Goal: Transaction & Acquisition: Purchase product/service

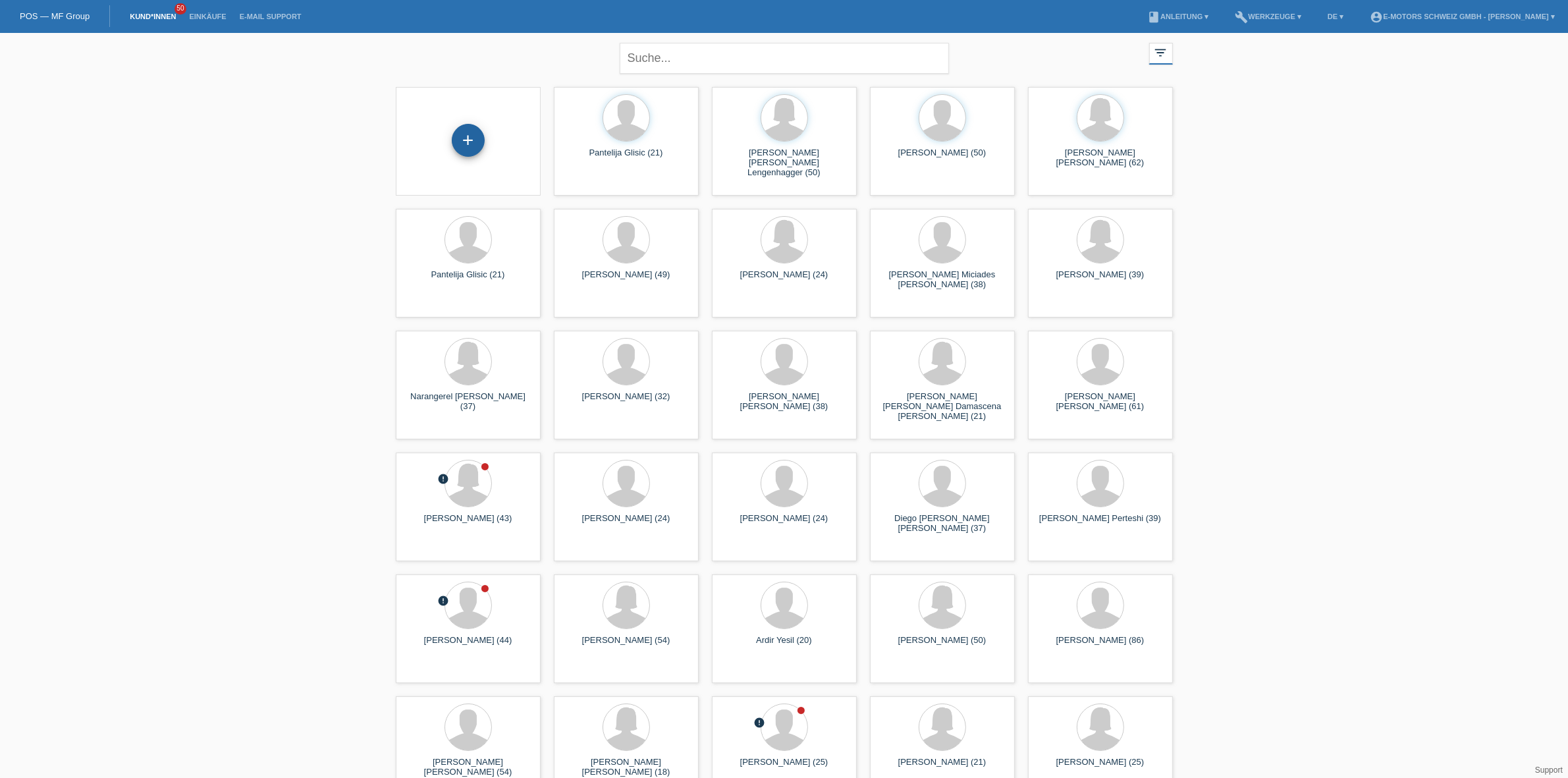
click at [482, 143] on div "+" at bounding box center [468, 140] width 32 height 32
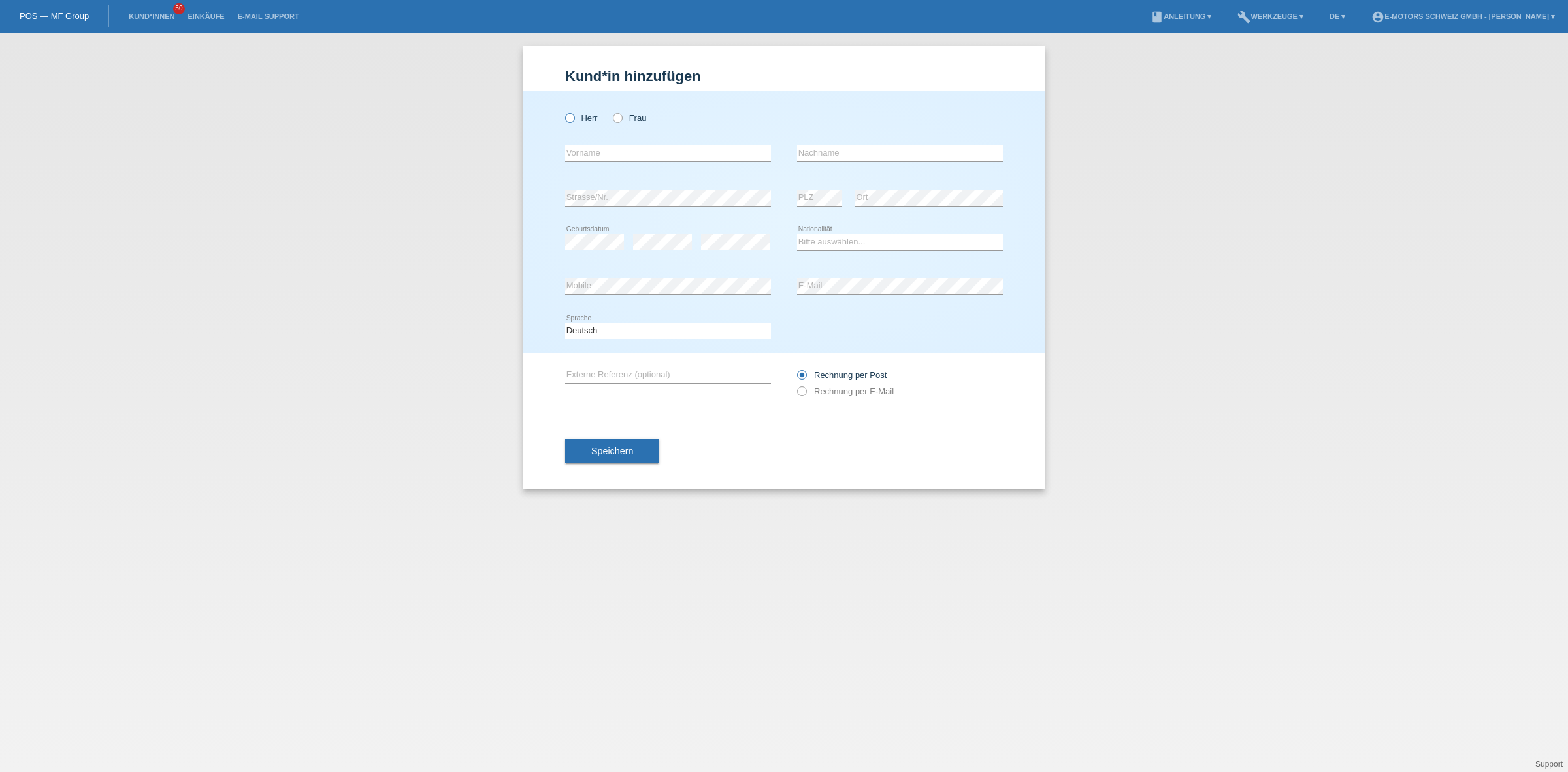
click at [576, 119] on label "Herr" at bounding box center [581, 118] width 32 height 9
click at [574, 119] on input "Herr" at bounding box center [569, 117] width 9 height 9
radio input "true"
click at [827, 179] on div "error PLZ" at bounding box center [820, 197] width 46 height 45
click at [738, 285] on div "error Mobile error E-Mail" at bounding box center [784, 286] width 438 height 45
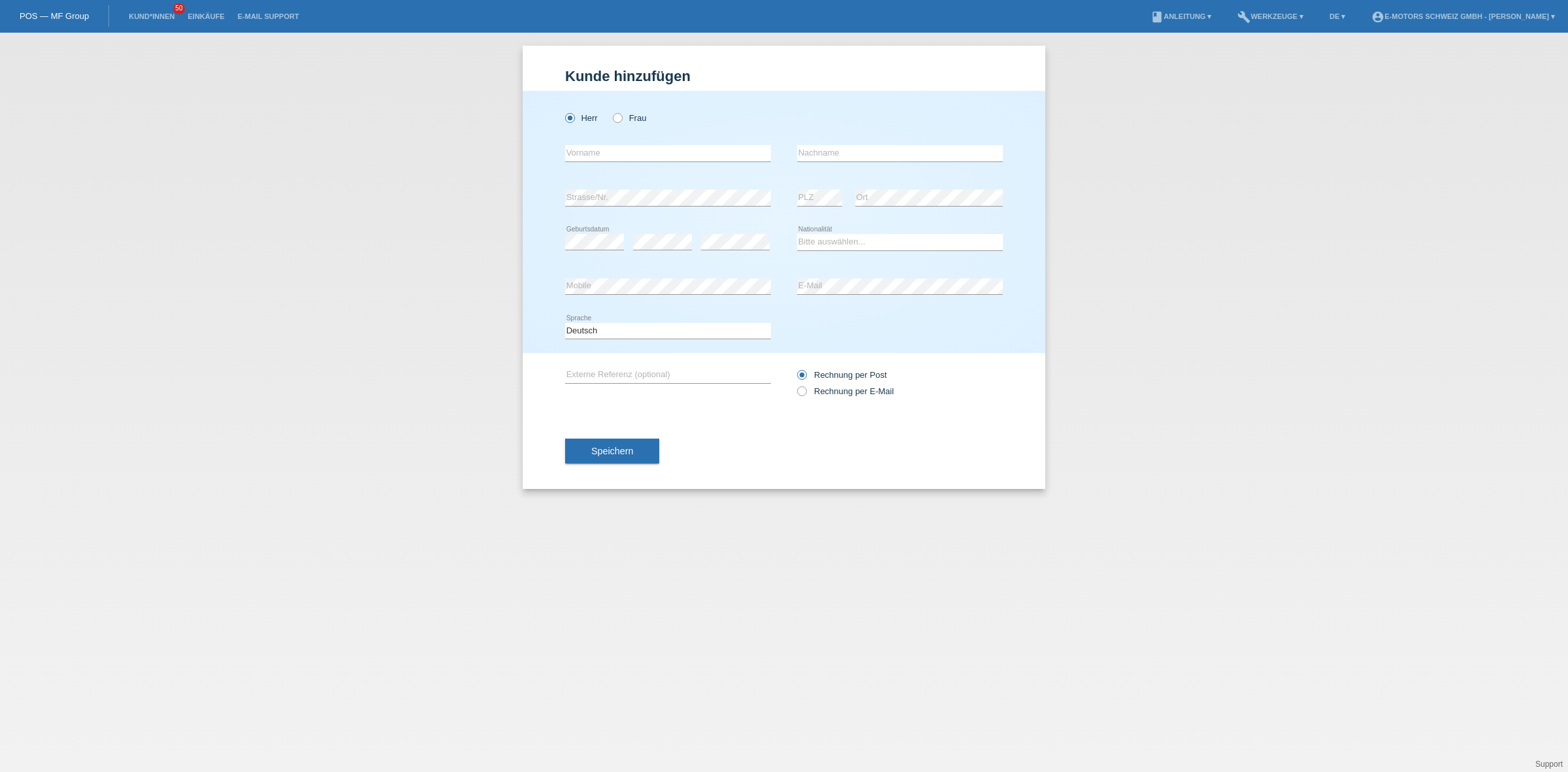
click at [1112, 282] on div "Kund*in hinzufügen Kunde hinzufügen Kundin hinzufügen Herr Frau error Vorname e…" at bounding box center [784, 401] width 1568 height 739
click at [822, 245] on select "Bitte auswählen... Schweiz Deutschland Liechtenstein Österreich ------------ Af…" at bounding box center [900, 242] width 206 height 16
select select "CH"
click at [797, 234] on select "Bitte auswählen... Schweiz Deutschland Liechtenstein Österreich ------------ Af…" at bounding box center [900, 242] width 206 height 16
click at [651, 155] on input "text" at bounding box center [667, 153] width 206 height 16
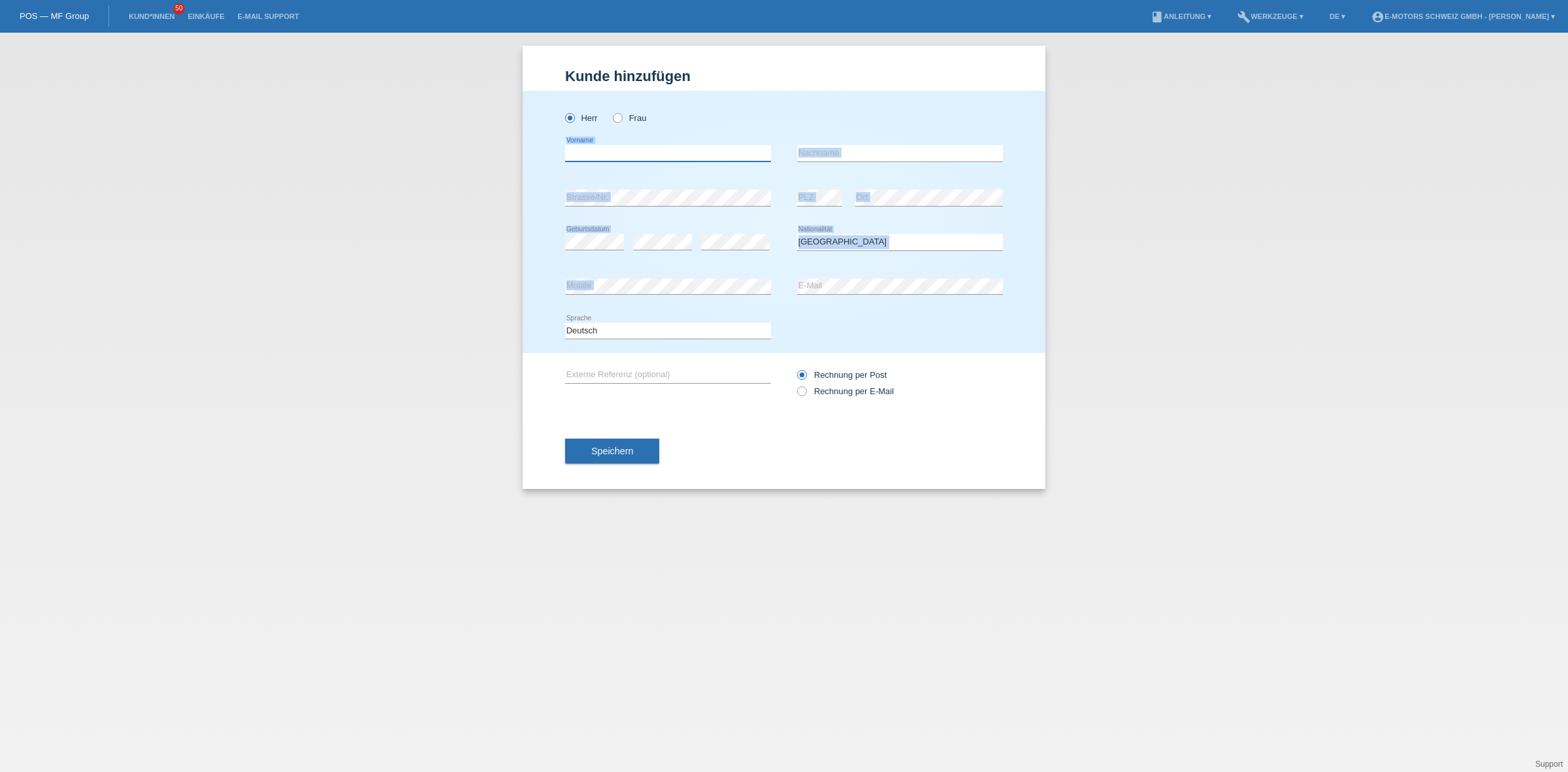
click at [651, 155] on input "text" at bounding box center [667, 153] width 206 height 16
type input "Ali"
type input "Sylejmanaj"
click at [653, 448] on button "Speichern" at bounding box center [611, 450] width 94 height 25
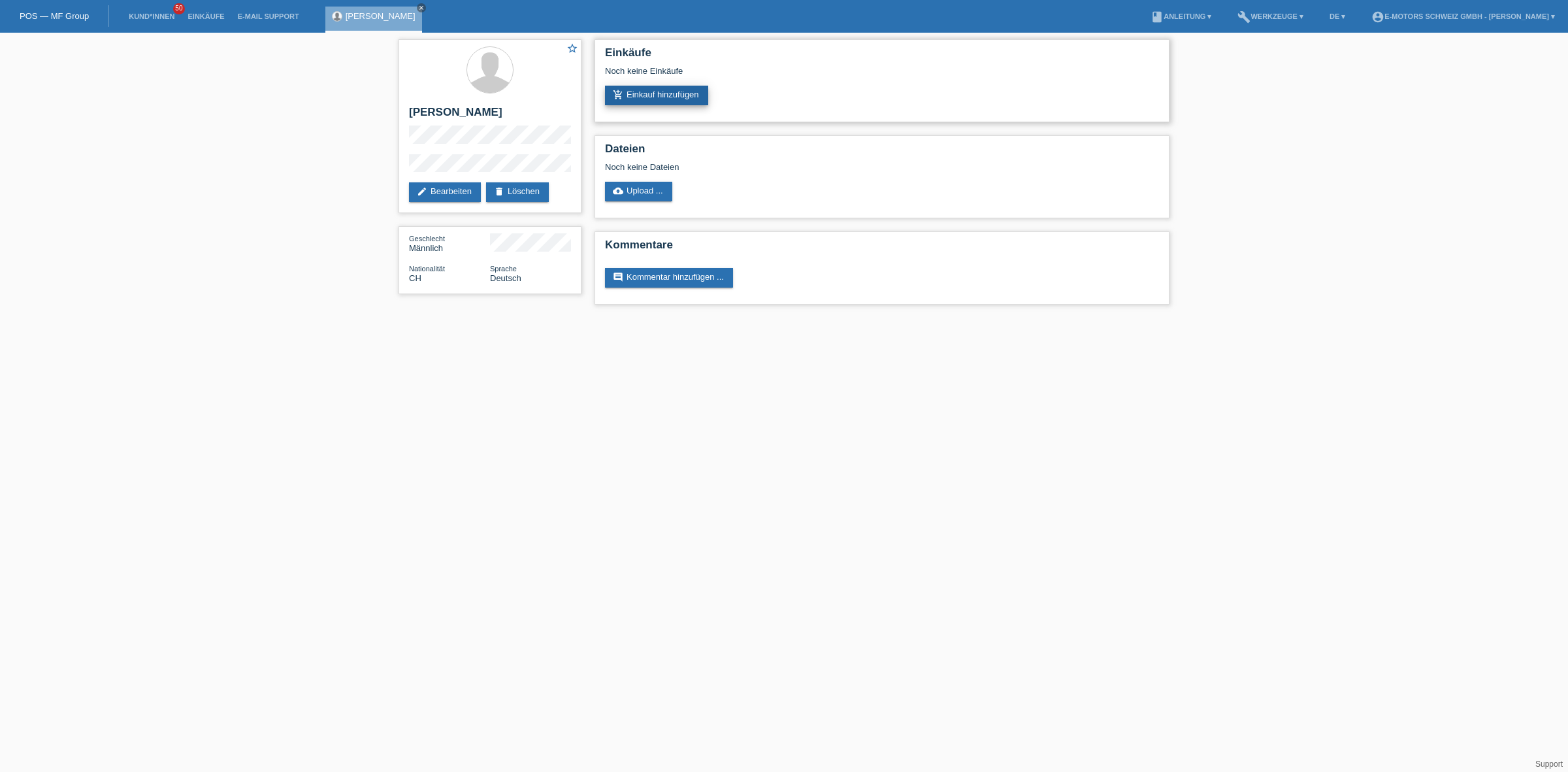
click at [665, 94] on link "add_shopping_cart Einkauf hinzufügen" at bounding box center [656, 95] width 103 height 20
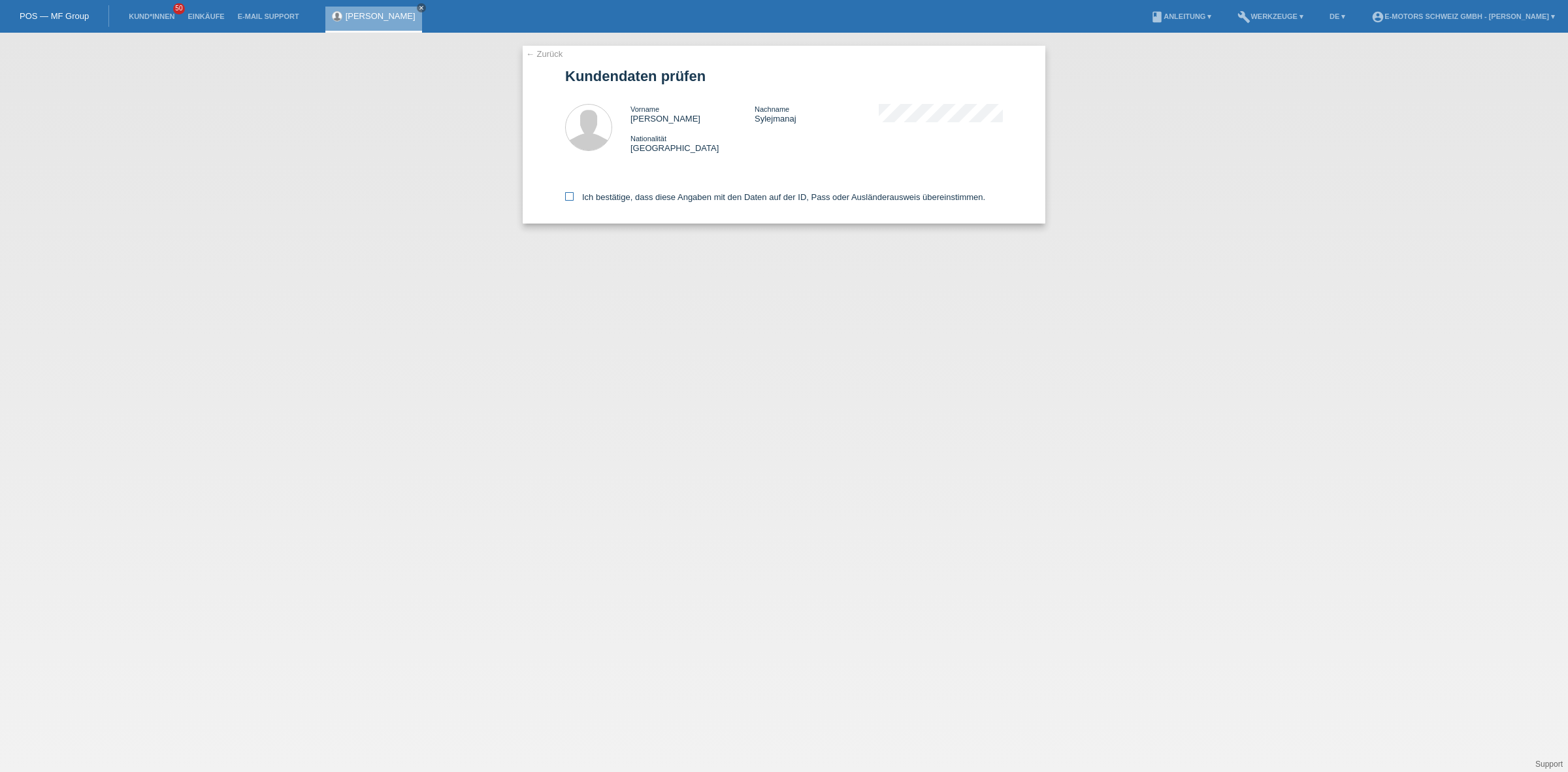
click at [670, 196] on label "Ich bestätige, dass diese Angaben mit den Daten auf der ID, Pass oder Ausländer…" at bounding box center [775, 197] width 420 height 9
click at [574, 196] on input "Ich bestätige, dass diese Angaben mit den Daten auf der ID, Pass oder Ausländer…" at bounding box center [569, 196] width 9 height 9
checkbox input "true"
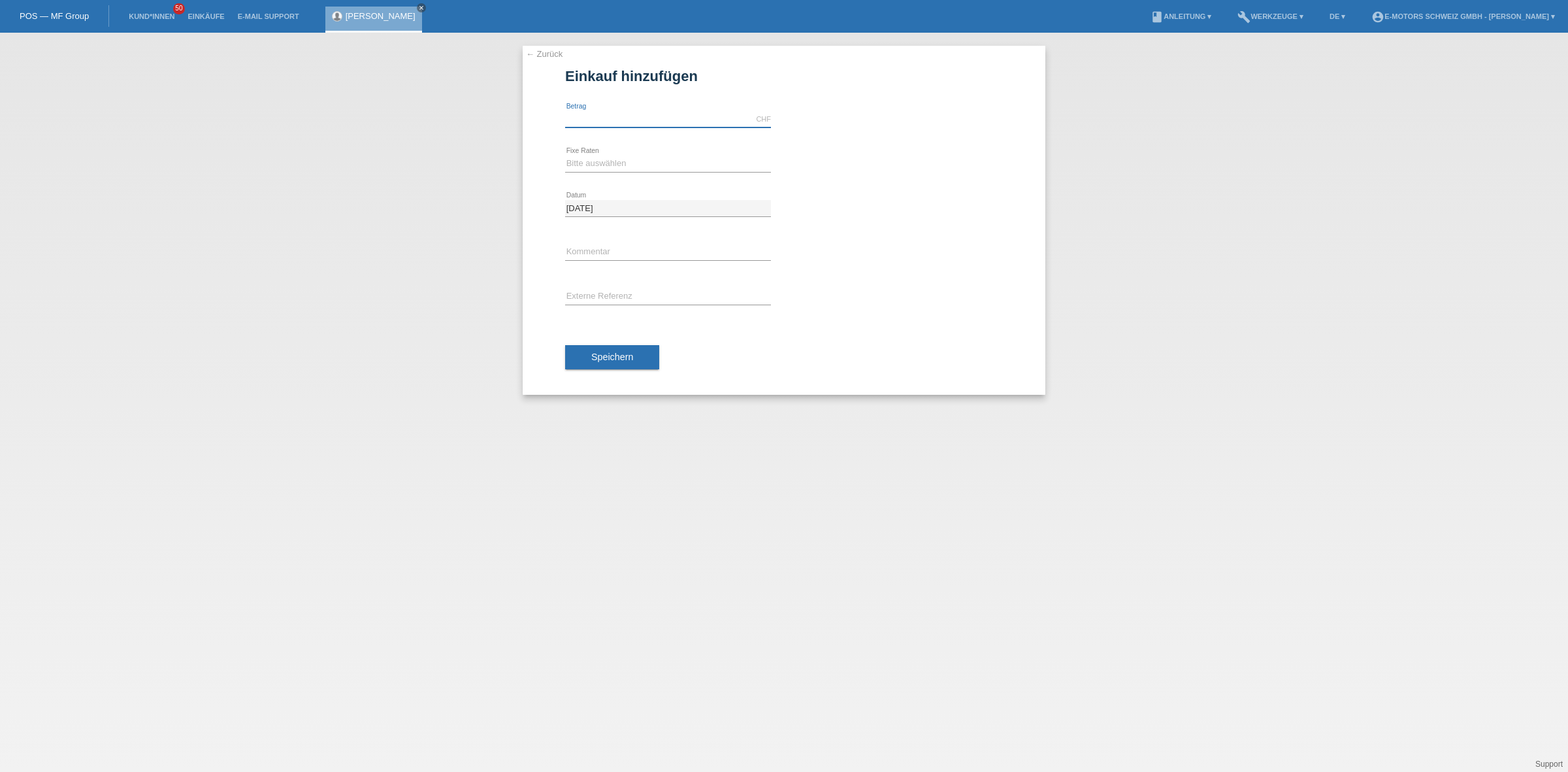
drag, startPoint x: 661, startPoint y: 111, endPoint x: 661, endPoint y: 120, distance: 9.0
click at [661, 111] on input "text" at bounding box center [667, 119] width 206 height 16
type input "9000.00"
drag, startPoint x: 627, startPoint y: 155, endPoint x: 626, endPoint y: 168, distance: 13.0
click at [627, 156] on select "Bitte auswählen 12 Raten 24 Raten 36 Raten 48 Raten" at bounding box center [667, 163] width 206 height 16
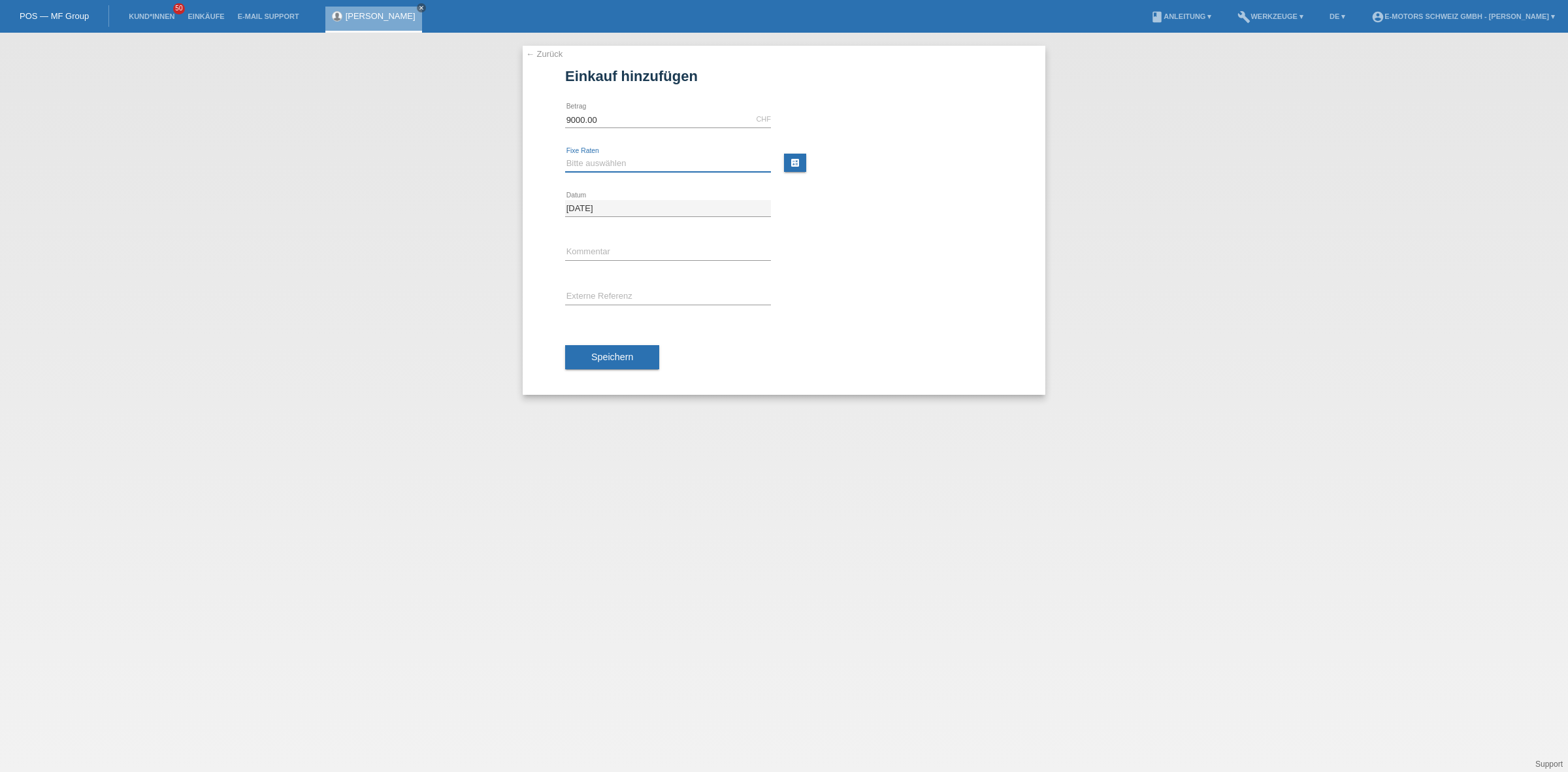
select select "214"
click at [565, 156] on select "Bitte auswählen 12 Raten 24 Raten 36 Raten 48 Raten" at bounding box center [667, 163] width 206 height 16
click at [606, 249] on input "text" at bounding box center [667, 252] width 206 height 16
type input "KENAN"
click at [641, 366] on button "Speichern" at bounding box center [611, 358] width 94 height 25
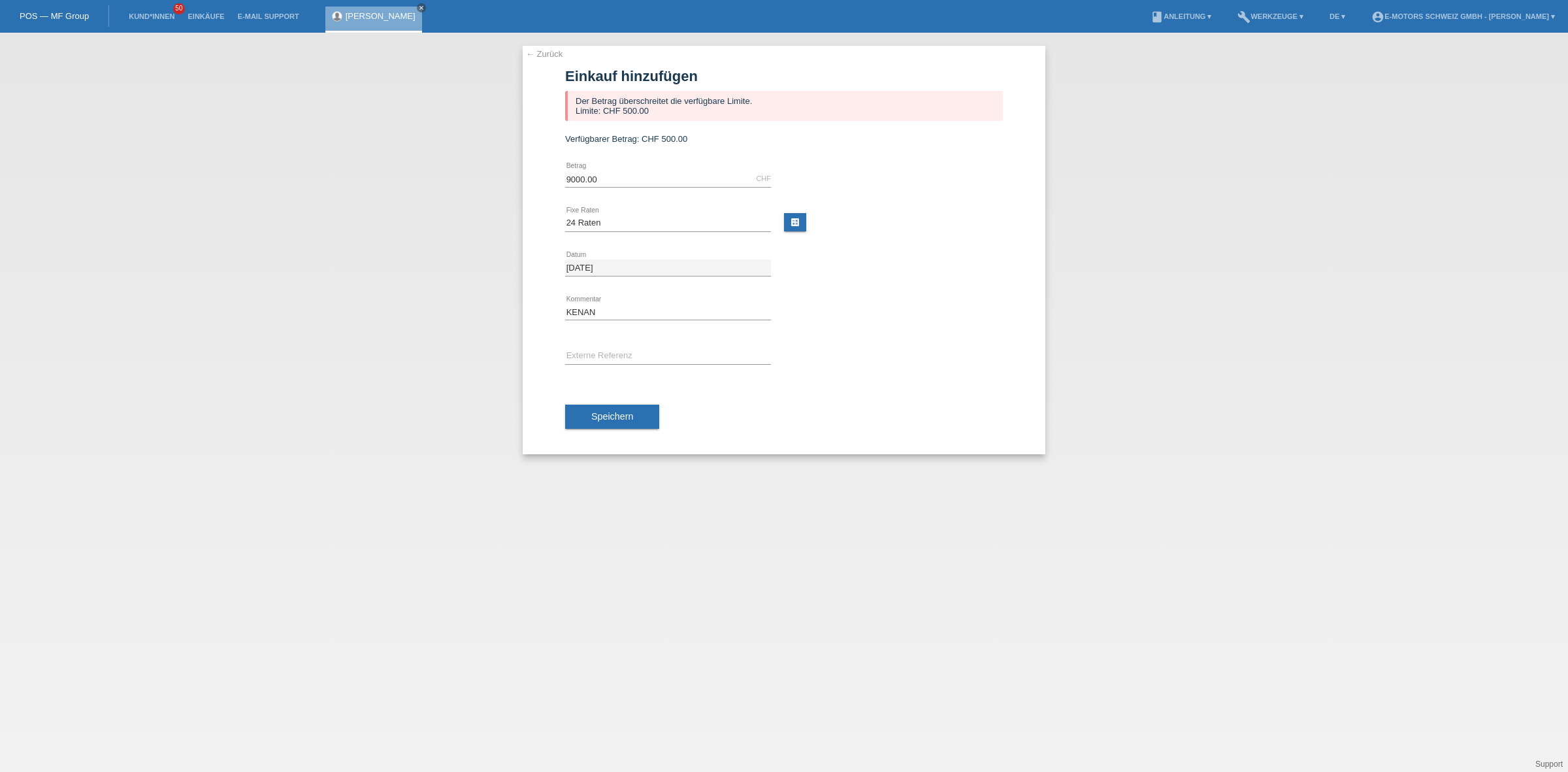
click at [368, 13] on link "[PERSON_NAME]" at bounding box center [381, 16] width 70 height 9
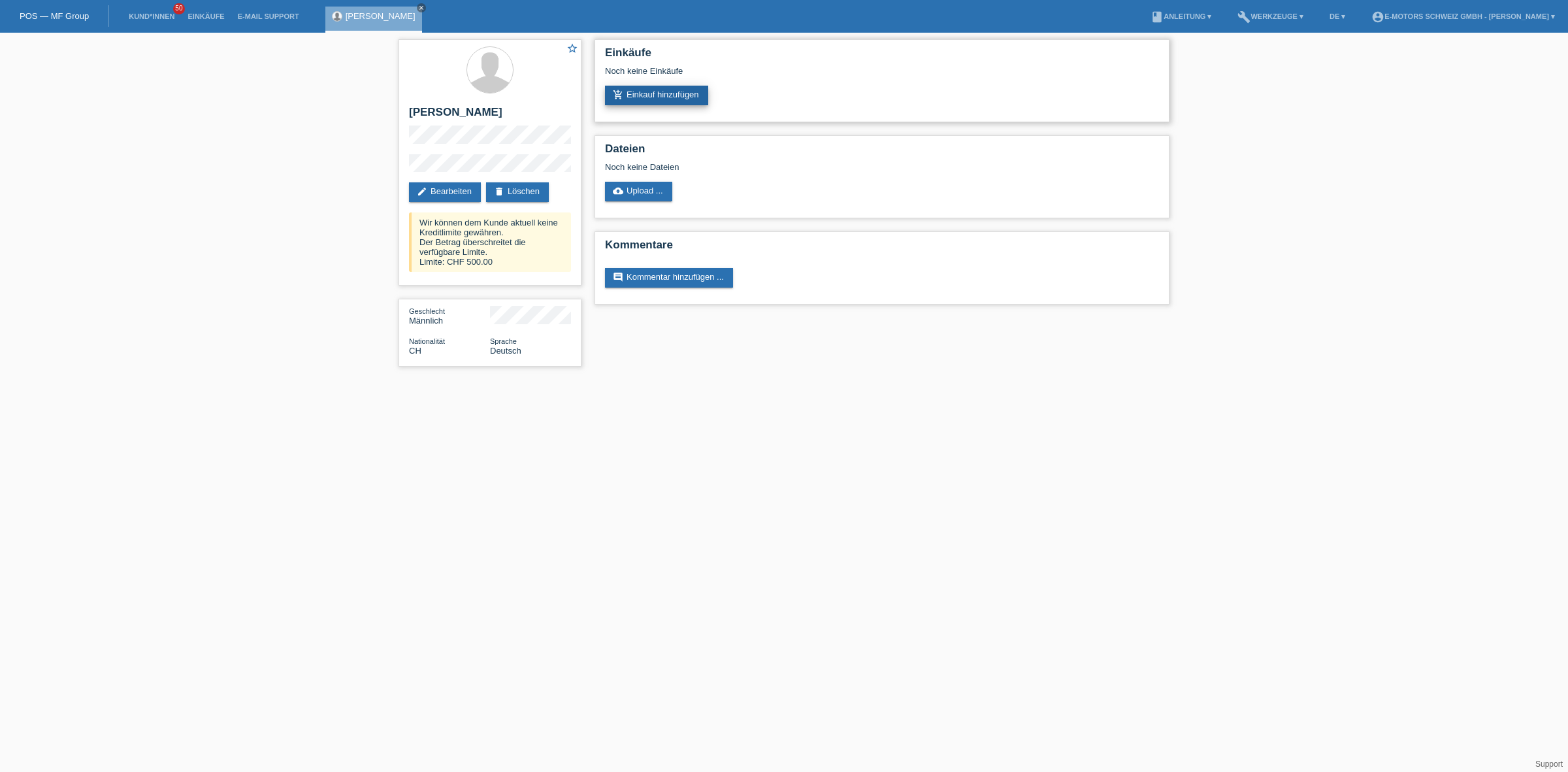
click at [662, 94] on link "add_shopping_cart Einkauf hinzufügen" at bounding box center [656, 95] width 103 height 20
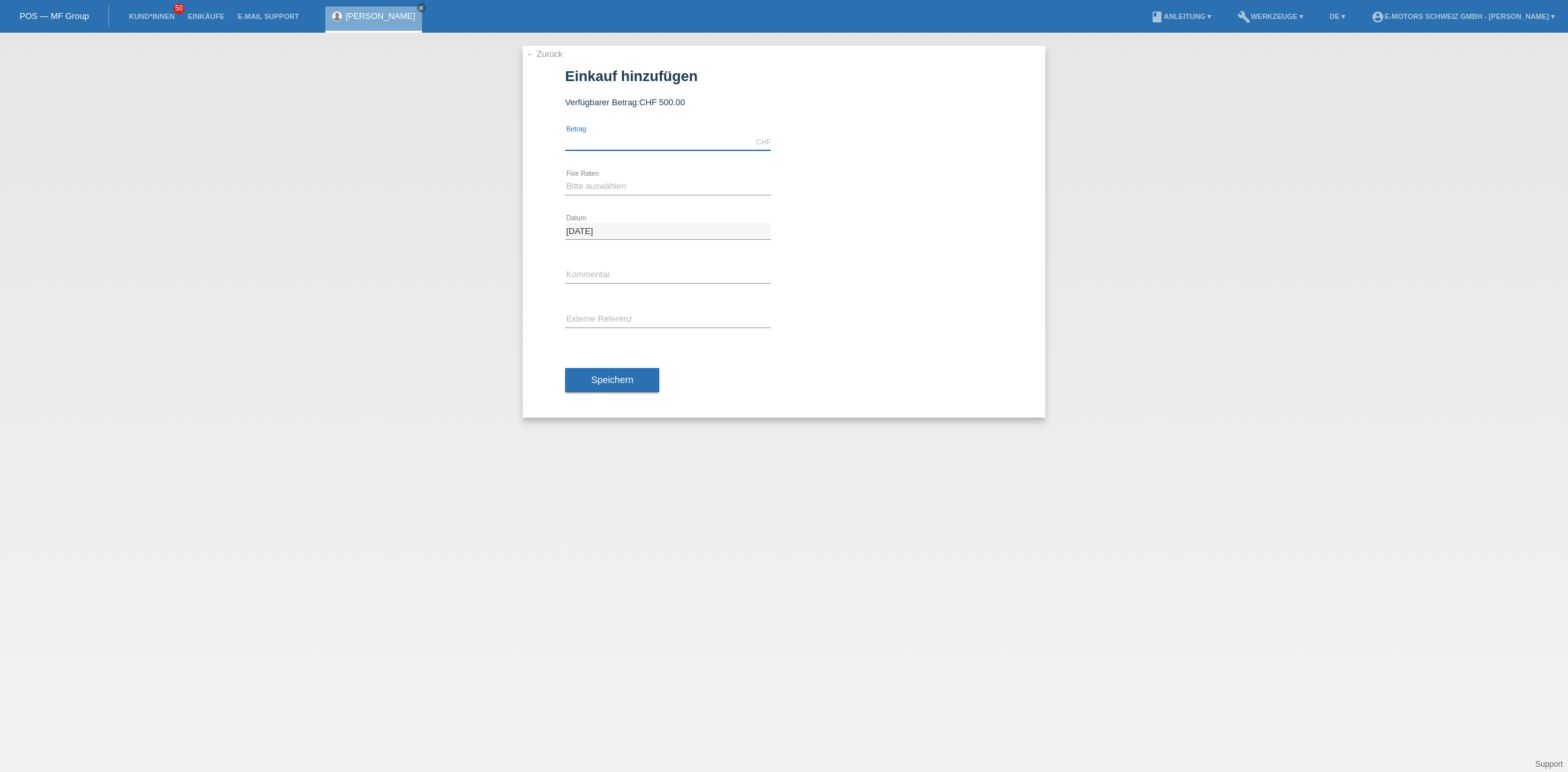
click at [671, 147] on input "text" at bounding box center [667, 141] width 206 height 16
type input "2890.00"
click at [619, 194] on icon at bounding box center [667, 194] width 206 height 1
click at [621, 181] on select "Bitte auswählen 12 Raten 24 Raten 36 Raten 48 Raten" at bounding box center [667, 186] width 206 height 16
select select "213"
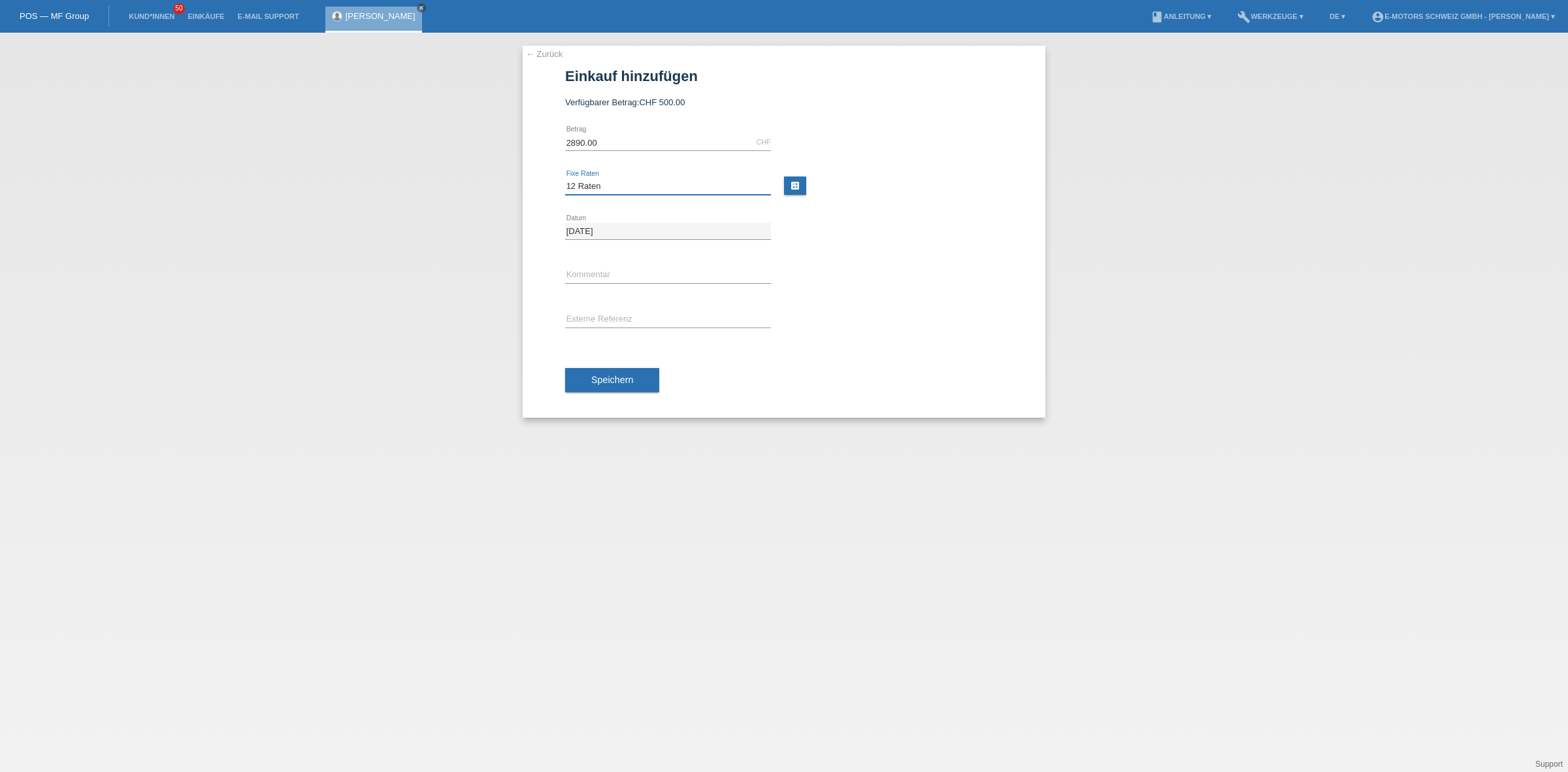
click at [565, 178] on select "Bitte auswählen 12 Raten 24 Raten 36 Raten 48 Raten" at bounding box center [667, 186] width 206 height 16
click at [609, 386] on button "Speichern" at bounding box center [611, 380] width 94 height 25
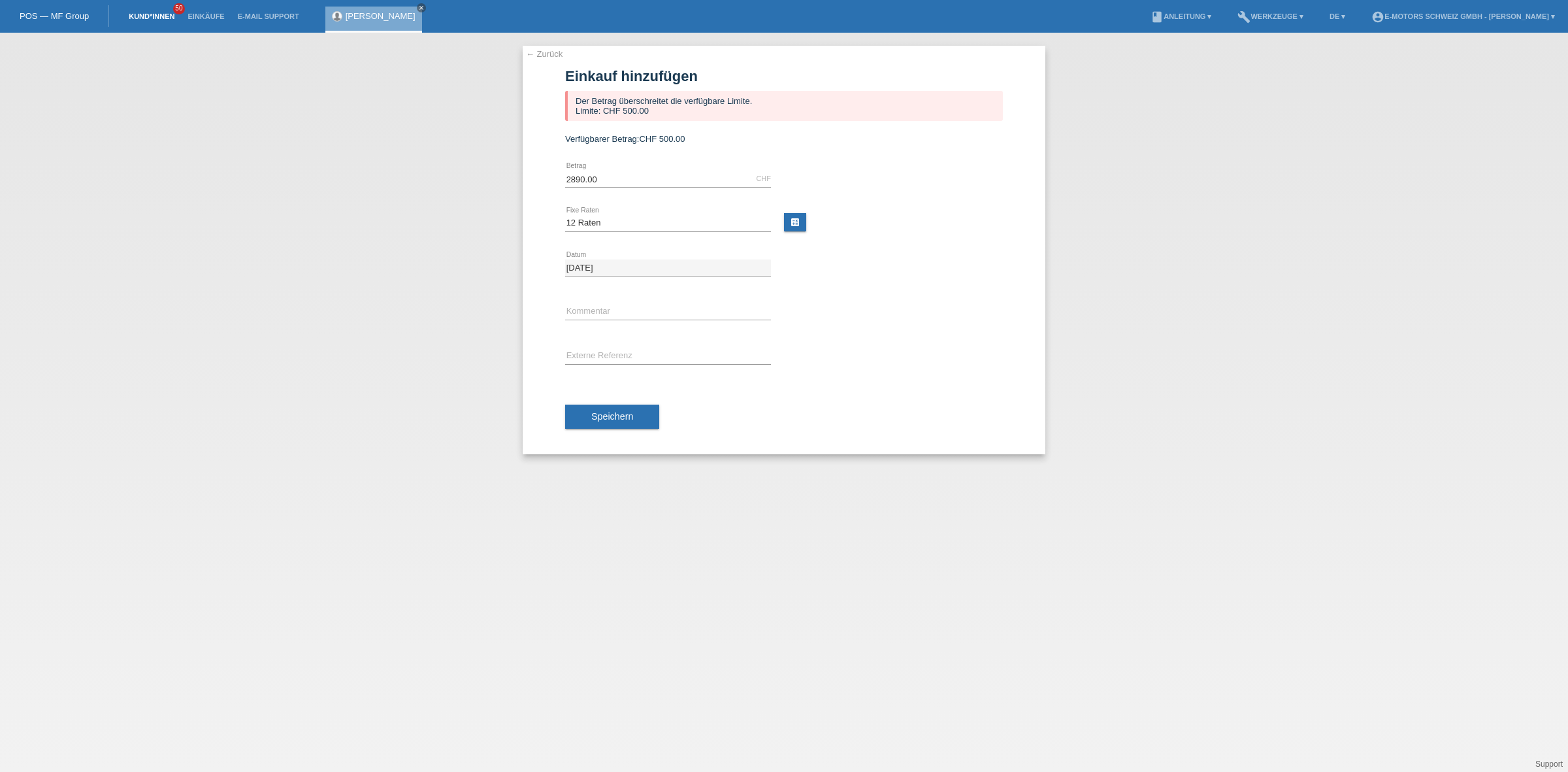
click at [158, 15] on link "Kund*innen" at bounding box center [152, 16] width 59 height 8
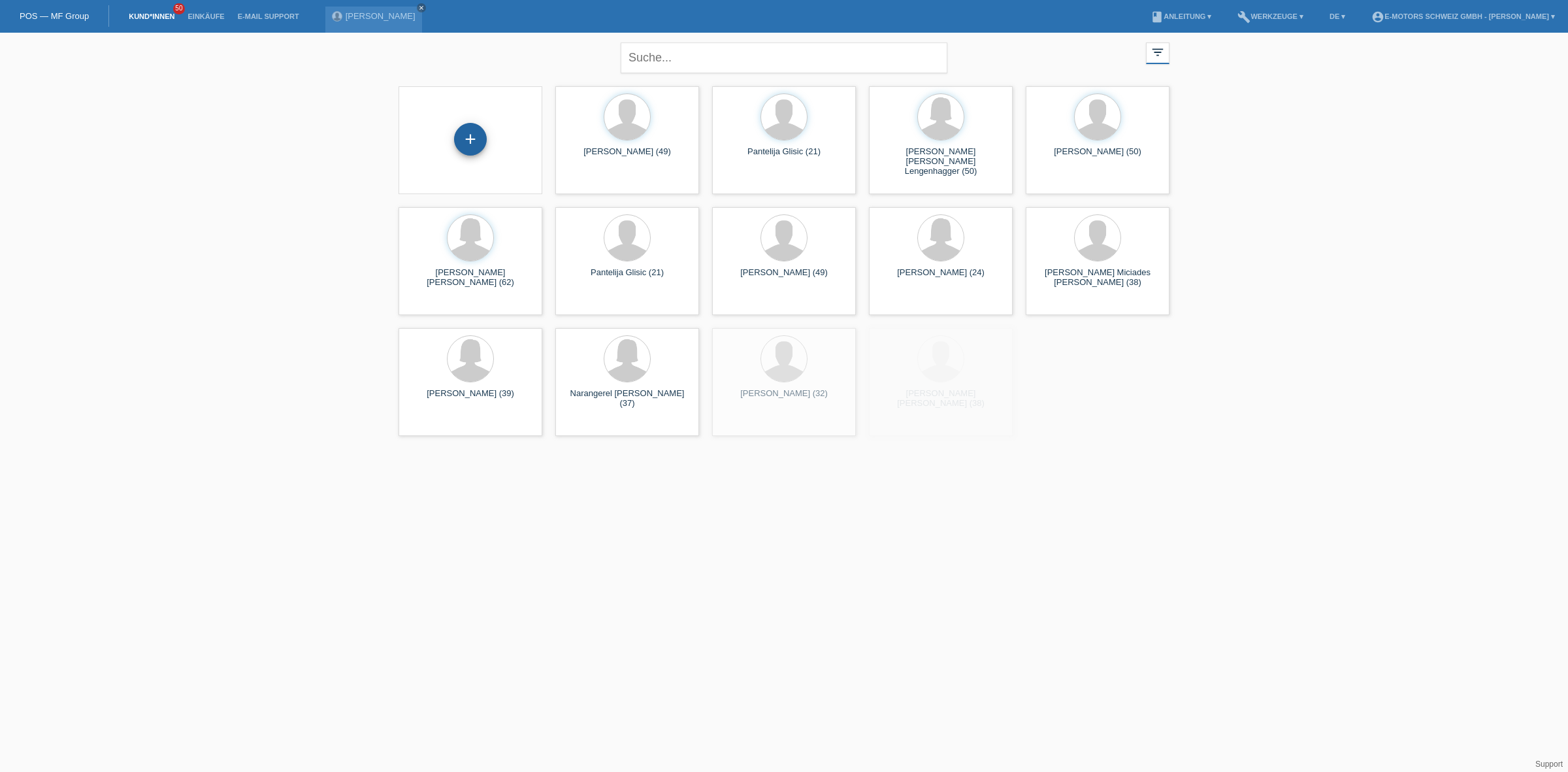
click at [475, 144] on div "+" at bounding box center [470, 139] width 32 height 32
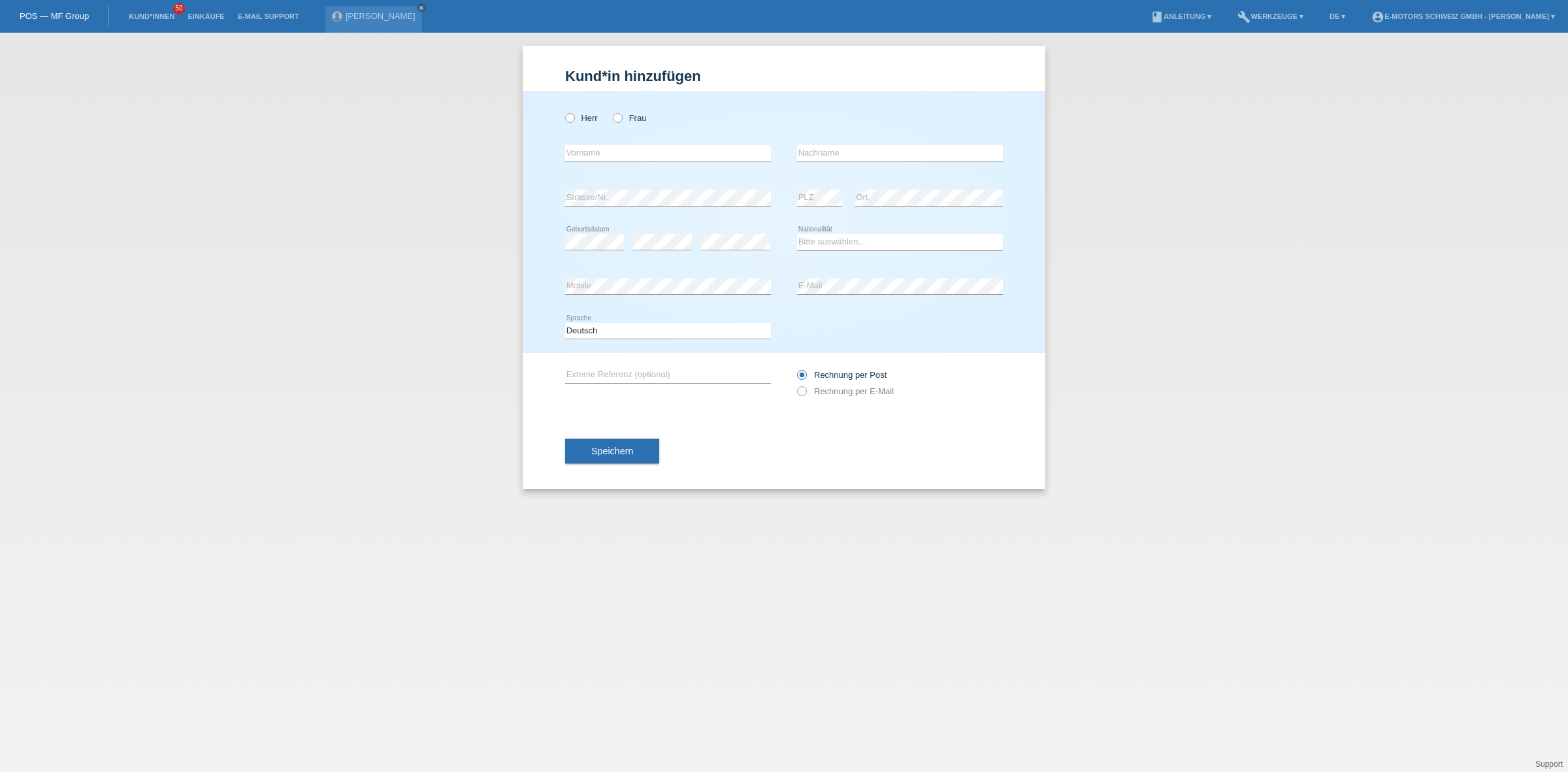
click at [612, 122] on div "Herr Frau" at bounding box center [667, 118] width 206 height 27
click at [611, 111] on icon at bounding box center [611, 111] width 0 height 0
click at [621, 121] on input "Frau" at bounding box center [616, 117] width 9 height 9
radio input "true"
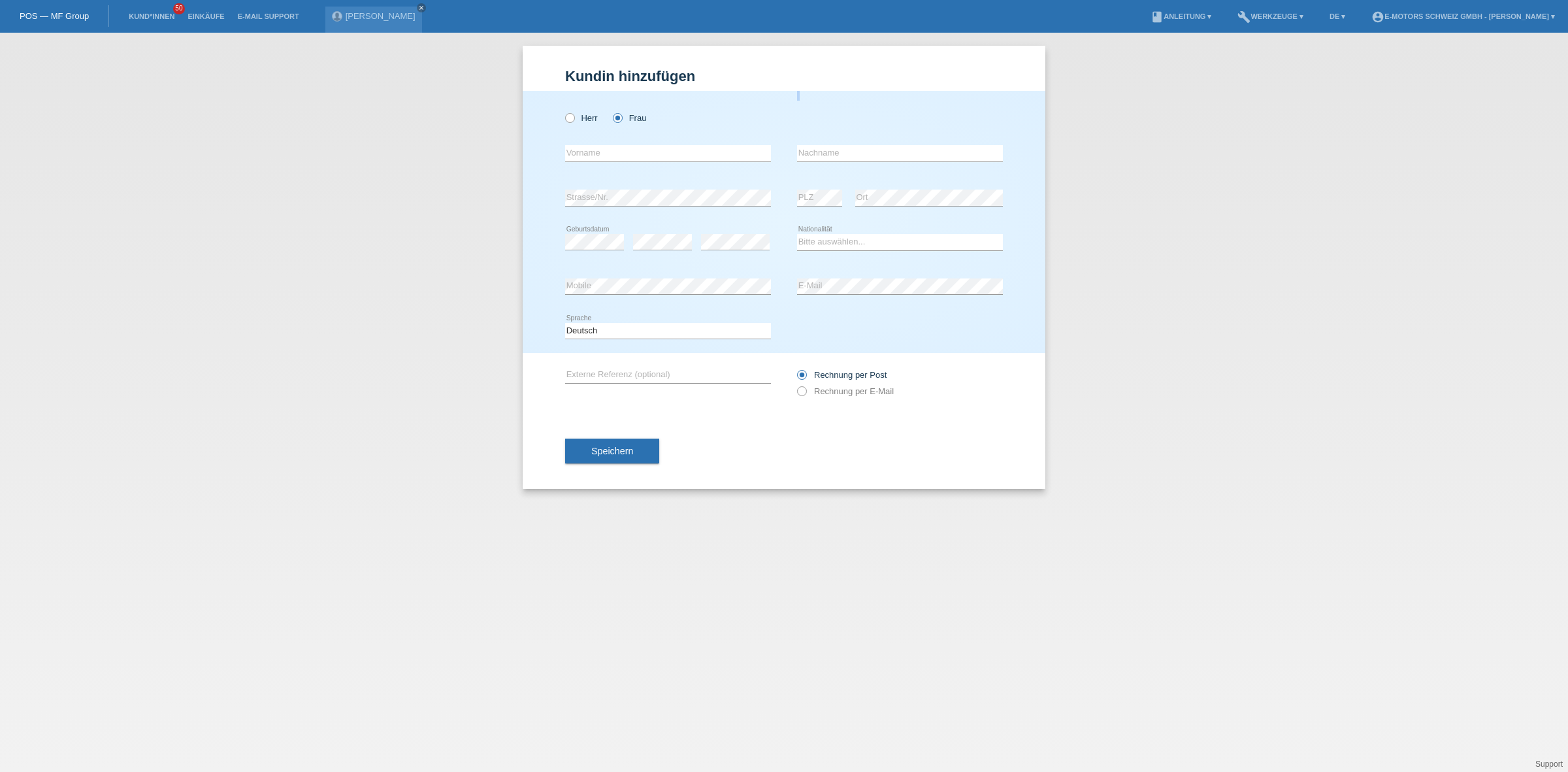
click at [694, 116] on div "Herr Frau" at bounding box center [667, 118] width 206 height 27
click at [665, 145] on input "text" at bounding box center [667, 153] width 206 height 16
click at [650, 150] on input "text" at bounding box center [667, 153] width 206 height 16
click at [697, 125] on div "Herr Frau" at bounding box center [667, 118] width 206 height 27
click at [669, 148] on input "text" at bounding box center [667, 153] width 206 height 16
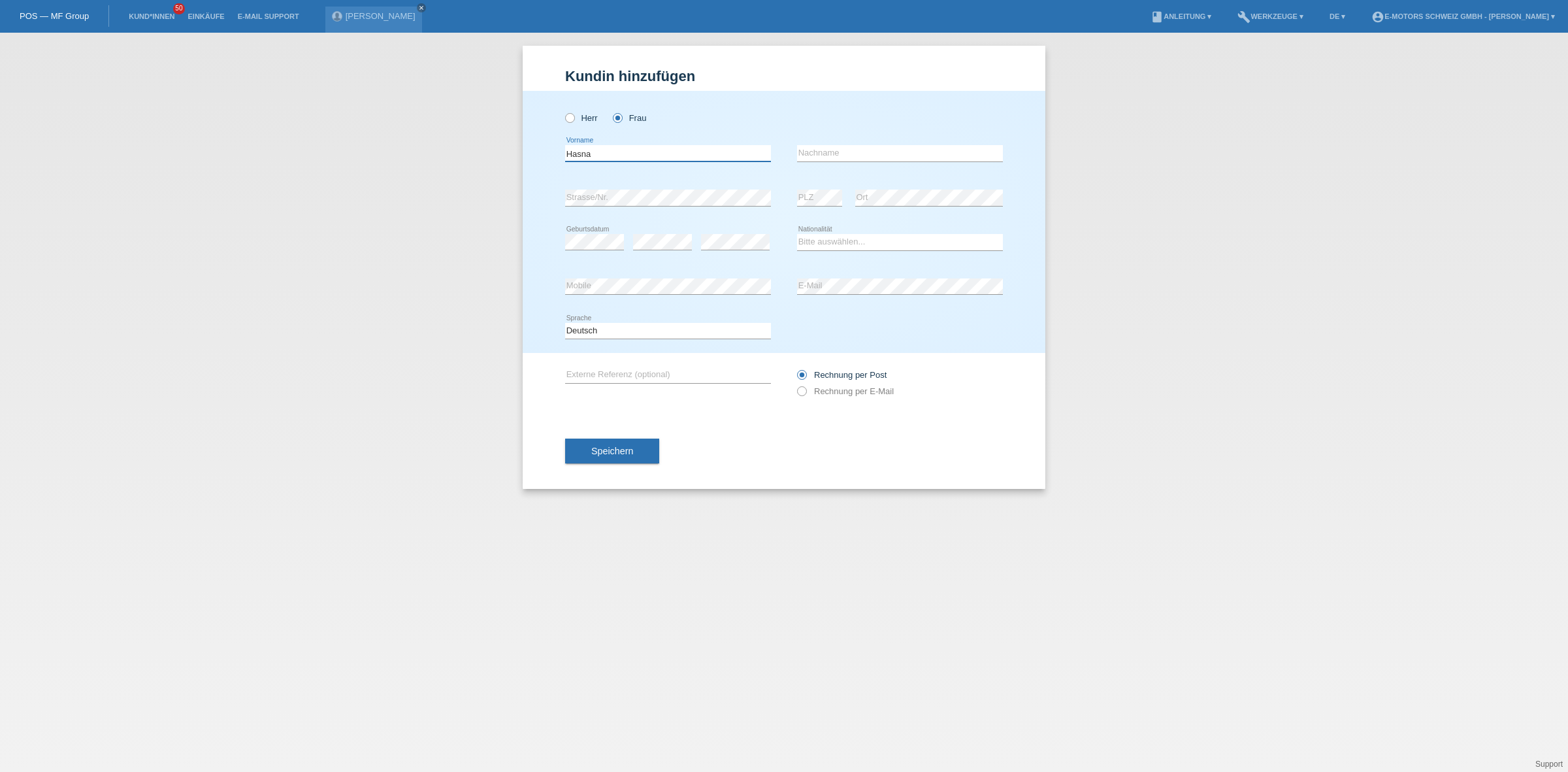
type input "Hasna"
click at [884, 150] on input "text" at bounding box center [900, 153] width 206 height 16
type input "Rafik"
click at [816, 236] on select "Bitte auswählen... Schweiz Deutschland Liechtenstein Österreich ------------ Af…" at bounding box center [900, 242] width 206 height 16
select select "MA"
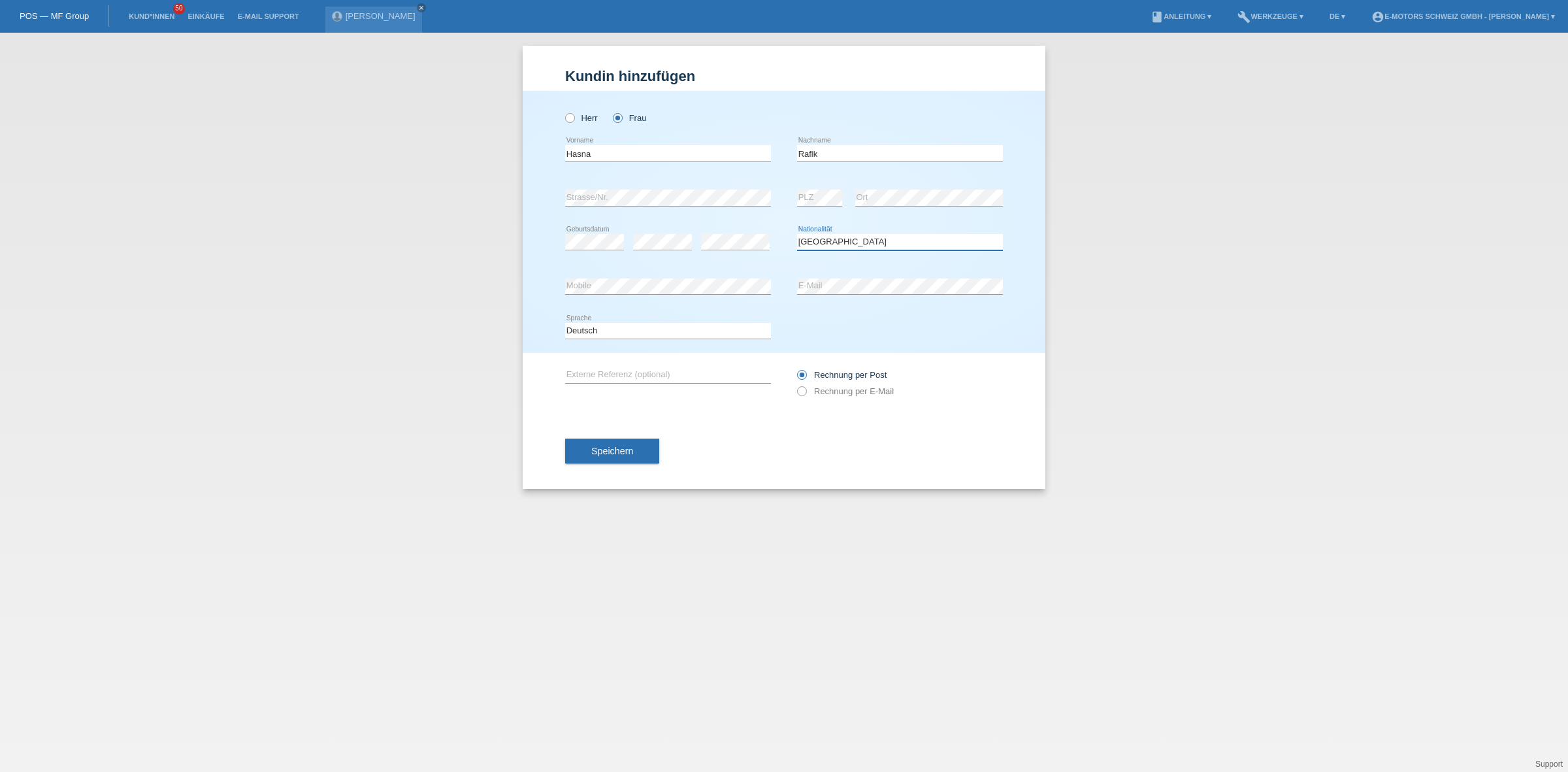
click at [797, 234] on select "Bitte auswählen... Schweiz Deutschland Liechtenstein Österreich ------------ Af…" at bounding box center [900, 242] width 206 height 16
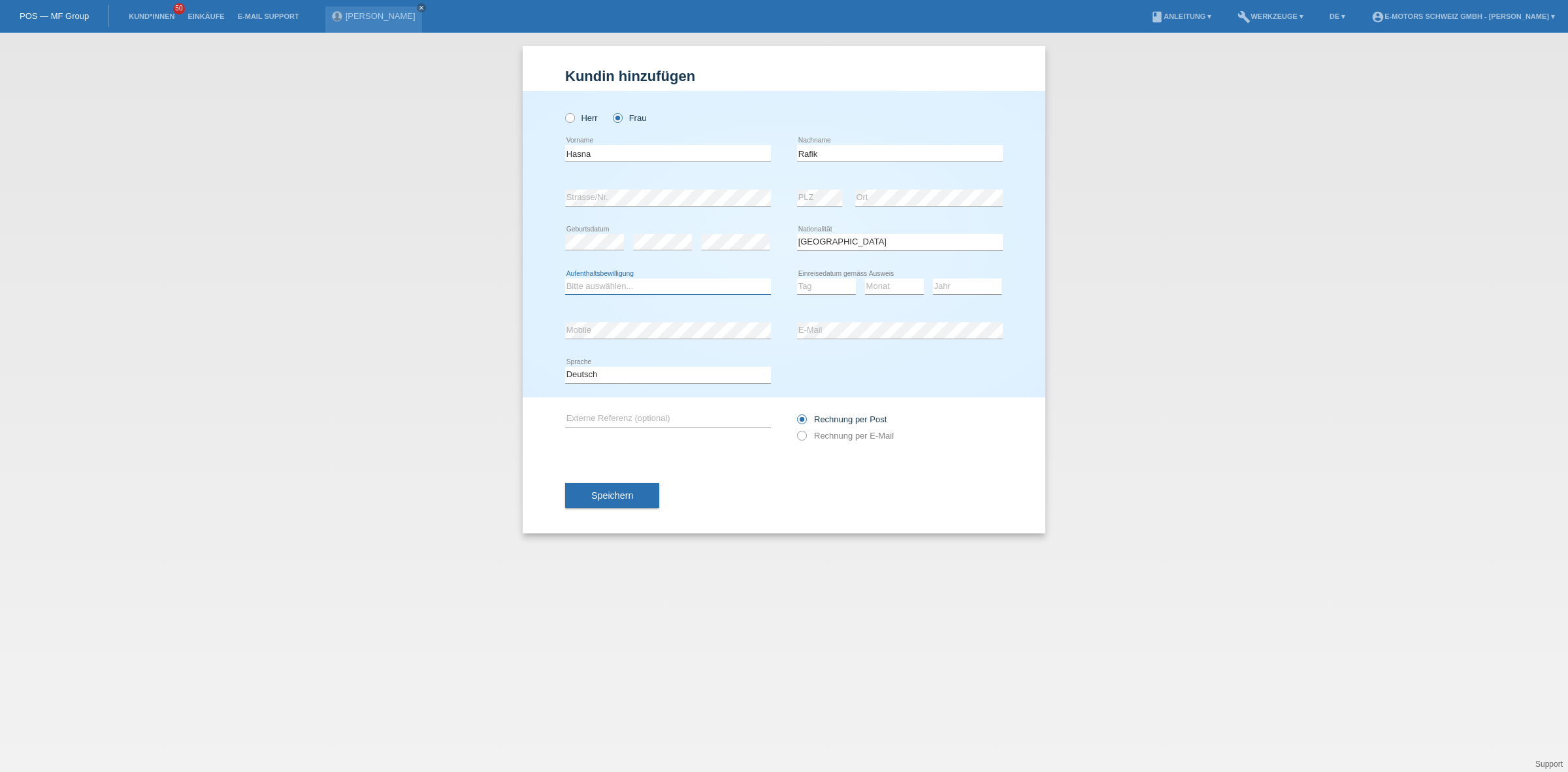
click at [640, 287] on select "Bitte auswählen... C B B - Flüchtlingsstatus Andere" at bounding box center [667, 286] width 206 height 16
select select "B"
click at [565, 279] on select "Bitte auswählen... C B B - Flüchtlingsstatus Andere" at bounding box center [667, 286] width 206 height 16
click at [821, 285] on select "Tag 01 02 03 04 05 06 07 08 09 10 11" at bounding box center [827, 286] width 59 height 16
select select "12"
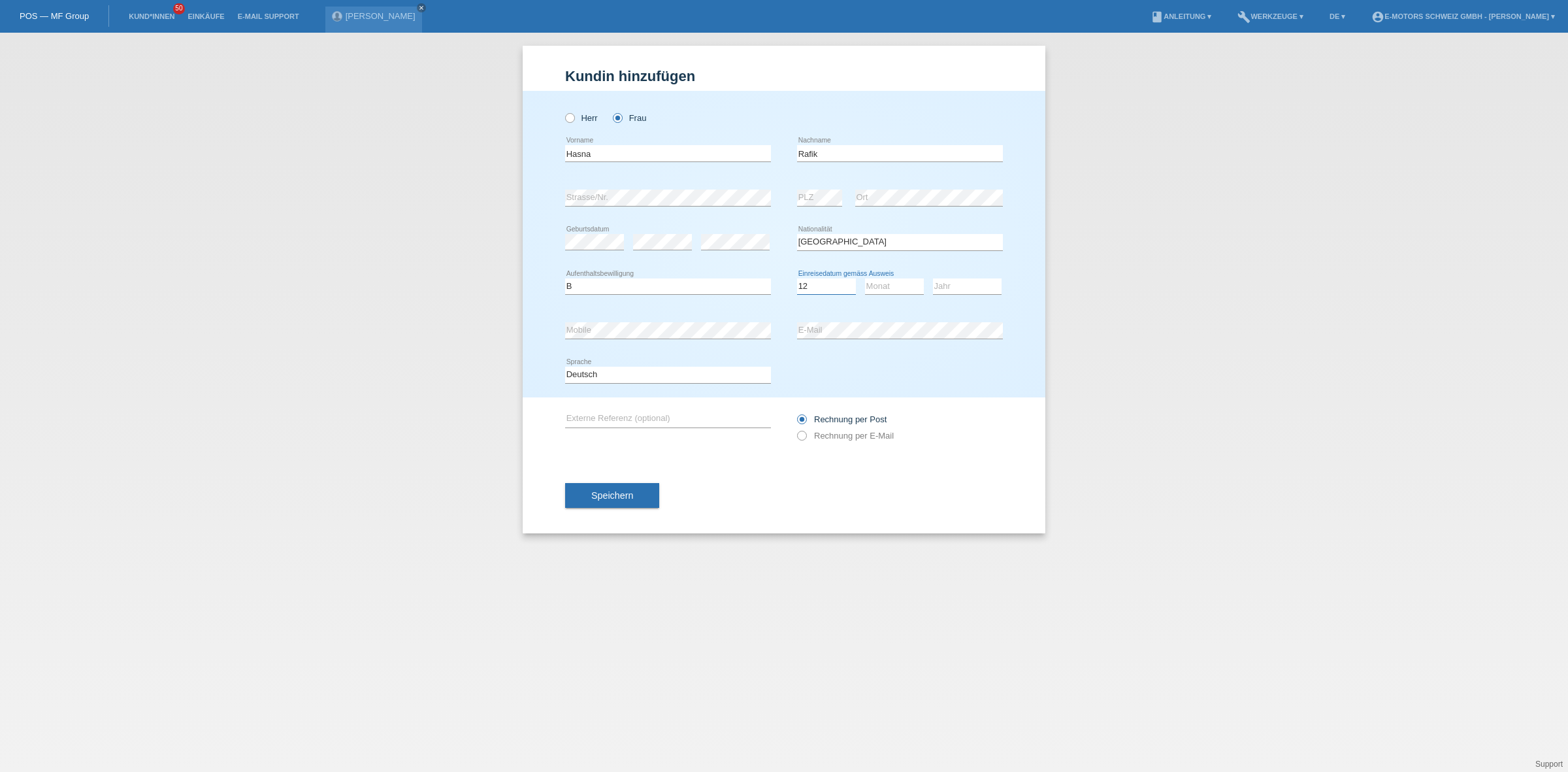
click at [797, 279] on select "Tag 01 02 03 04 05 06 07 08 09 10 11" at bounding box center [827, 286] width 59 height 16
click at [877, 285] on select "Monat 01 02 03 04 05 06 07 08 09 10 11" at bounding box center [894, 286] width 59 height 16
select select "05"
click at [865, 279] on select "Monat 01 02 03 04 05 06 07 08 09 10 11" at bounding box center [894, 286] width 59 height 16
click at [961, 288] on select "Jahr 2025 2024 2023 2022 2021 2020 2019 2018 2017 2016 2015 2014 2013 2012 2011…" at bounding box center [967, 286] width 68 height 16
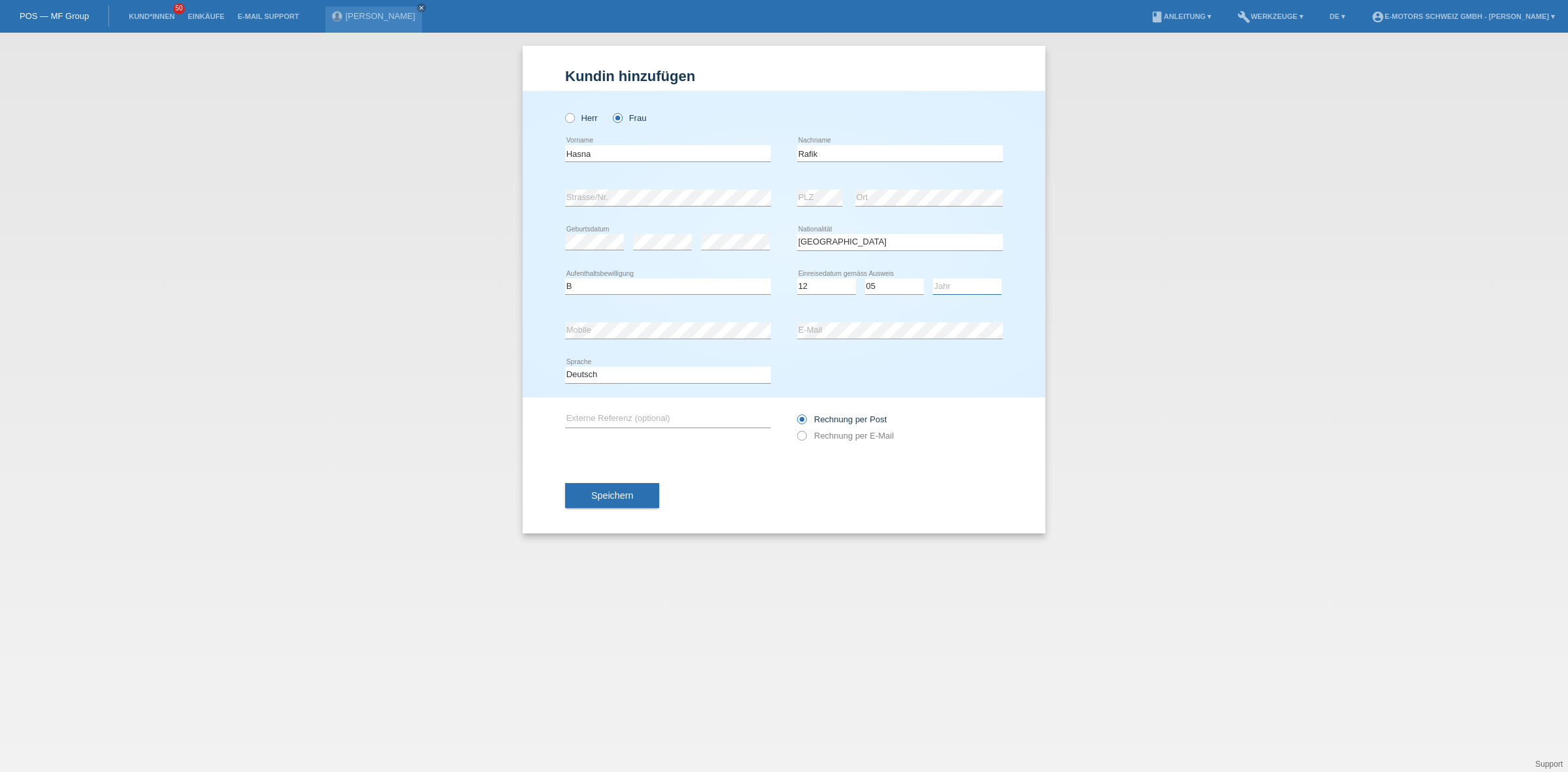
select select "2012"
click at [933, 279] on select "Jahr 2025 2024 2023 2022 2021 2020 2019 2018 2017 2016 2015 2014 2013 2012 2011…" at bounding box center [967, 286] width 68 height 16
click at [1199, 300] on div "Kund*in hinzufügen Kunde hinzufügen Kundin hinzufügen Herr Frau Hasna error Vor…" at bounding box center [784, 401] width 1568 height 739
click at [541, 331] on div "Herr Frau Hasna error Vorname" at bounding box center [783, 244] width 522 height 306
click at [740, 323] on div "error Mobile error E-Mail" at bounding box center [784, 330] width 438 height 45
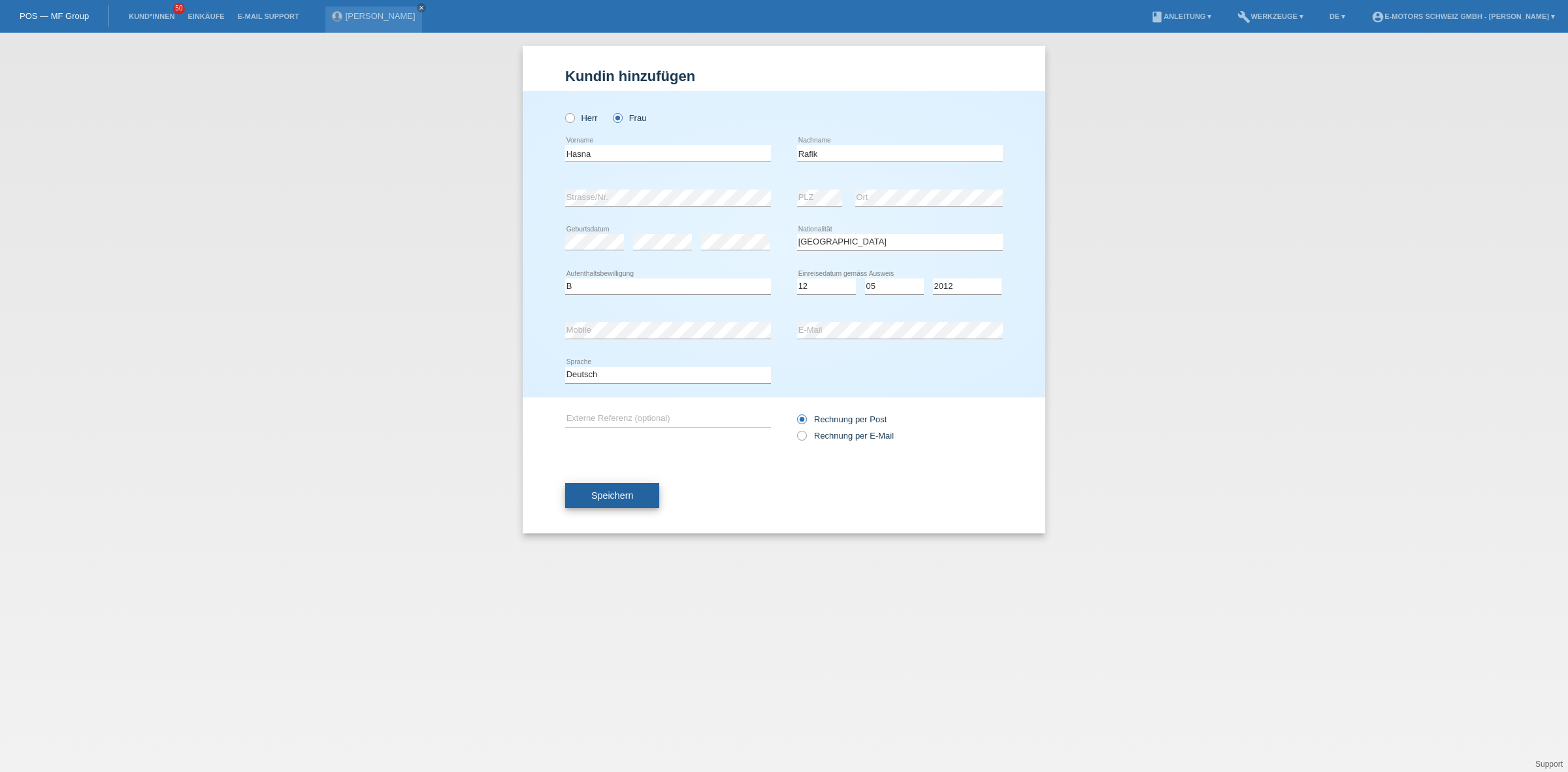
click at [622, 487] on button "Speichern" at bounding box center [611, 495] width 94 height 25
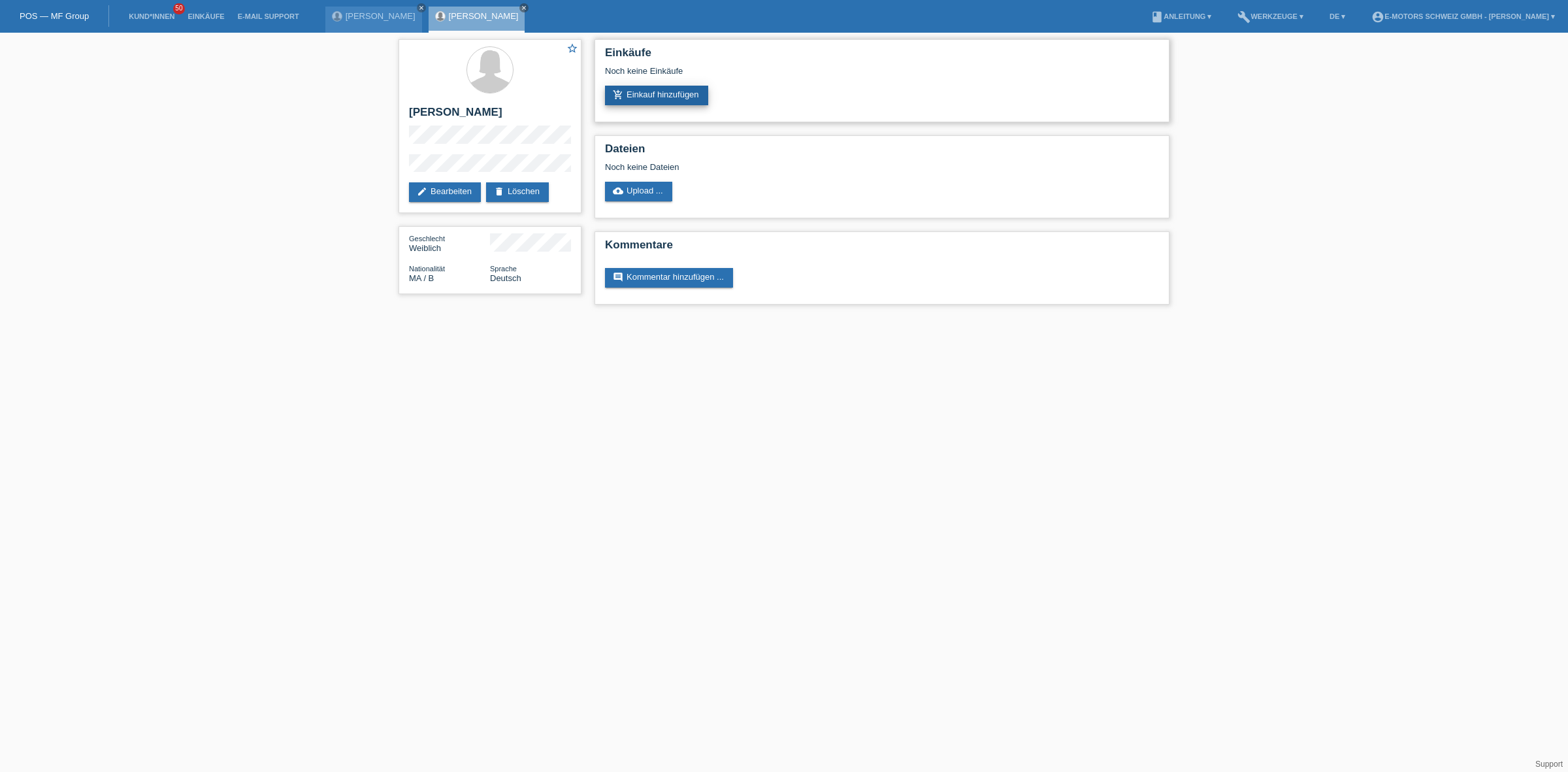
click at [648, 96] on link "add_shopping_cart Einkauf hinzufügen" at bounding box center [656, 95] width 103 height 20
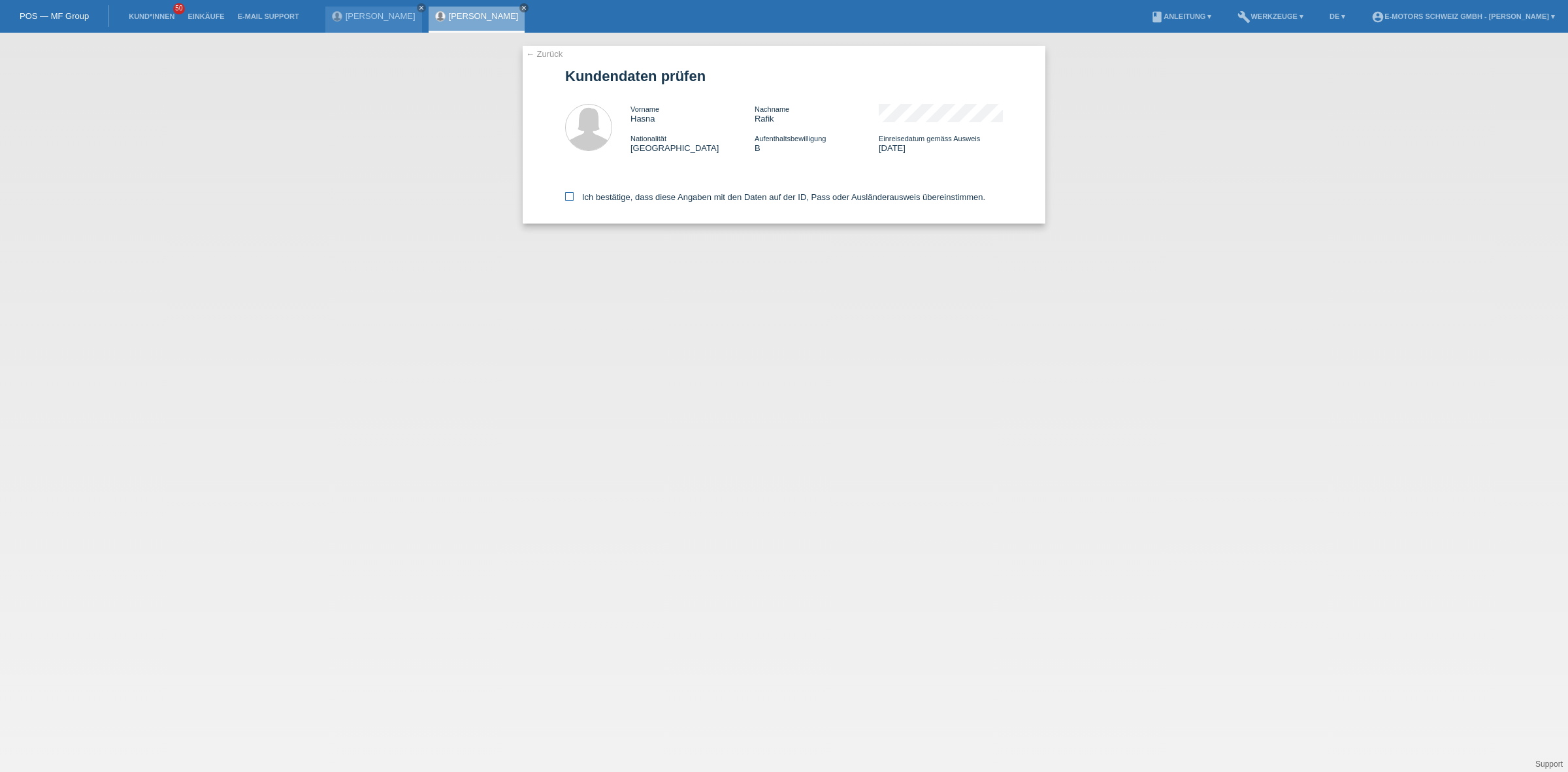
click at [639, 199] on label "Ich bestätige, dass diese Angaben mit den Daten auf der ID, Pass oder Ausländer…" at bounding box center [775, 197] width 420 height 9
click at [574, 199] on input "Ich bestätige, dass diese Angaben mit den Daten auf der ID, Pass oder Ausländer…" at bounding box center [569, 196] width 9 height 9
checkbox input "true"
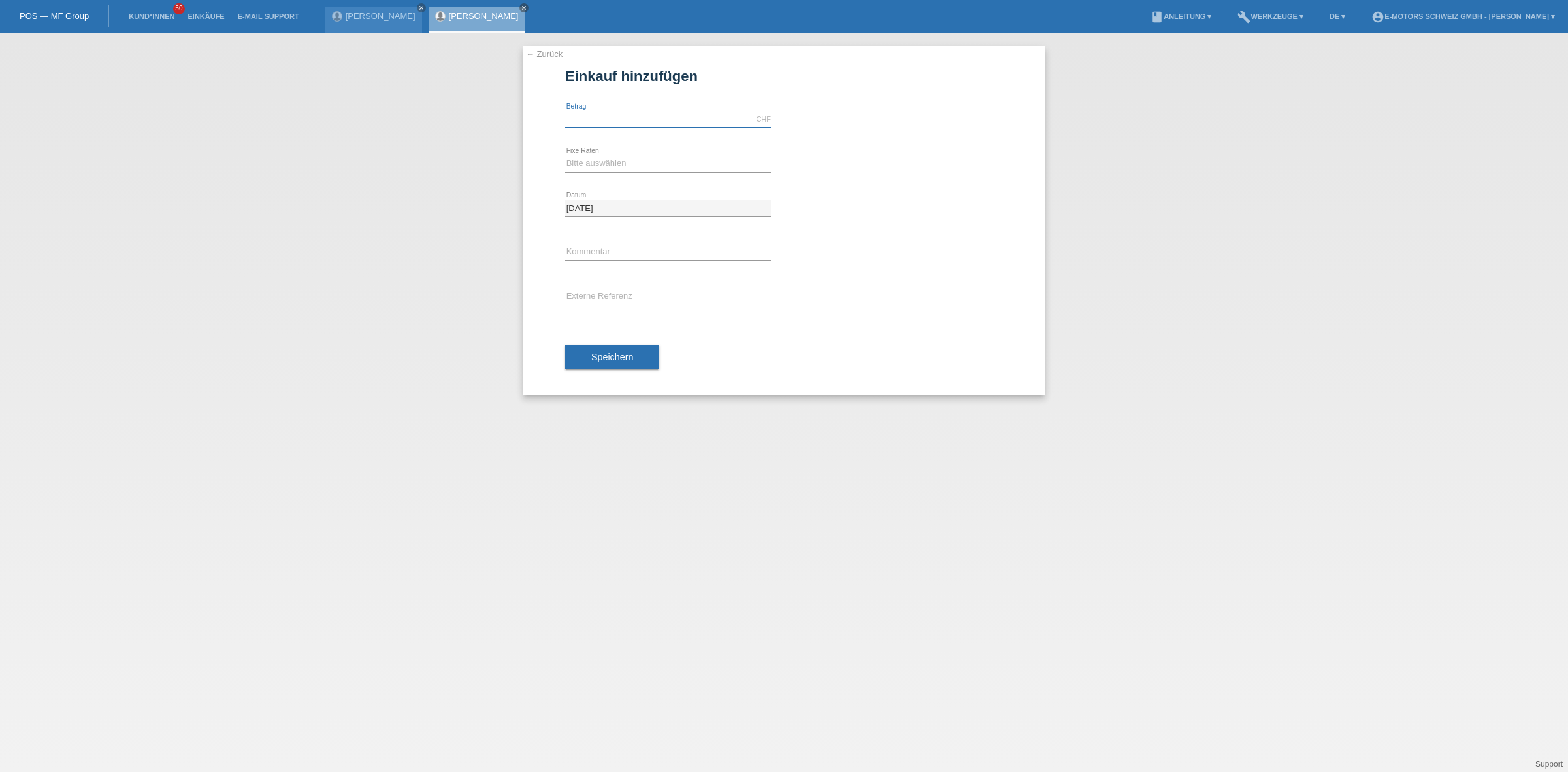
click at [610, 125] on input "text" at bounding box center [667, 119] width 206 height 16
type input "3790.00"
click at [590, 156] on select "Bitte auswählen 12 Raten 24 Raten 36 Raten 48 Raten" at bounding box center [667, 163] width 206 height 16
select select "214"
click at [565, 156] on select "Bitte auswählen 12 Raten 24 Raten 36 Raten 48 Raten" at bounding box center [667, 163] width 206 height 16
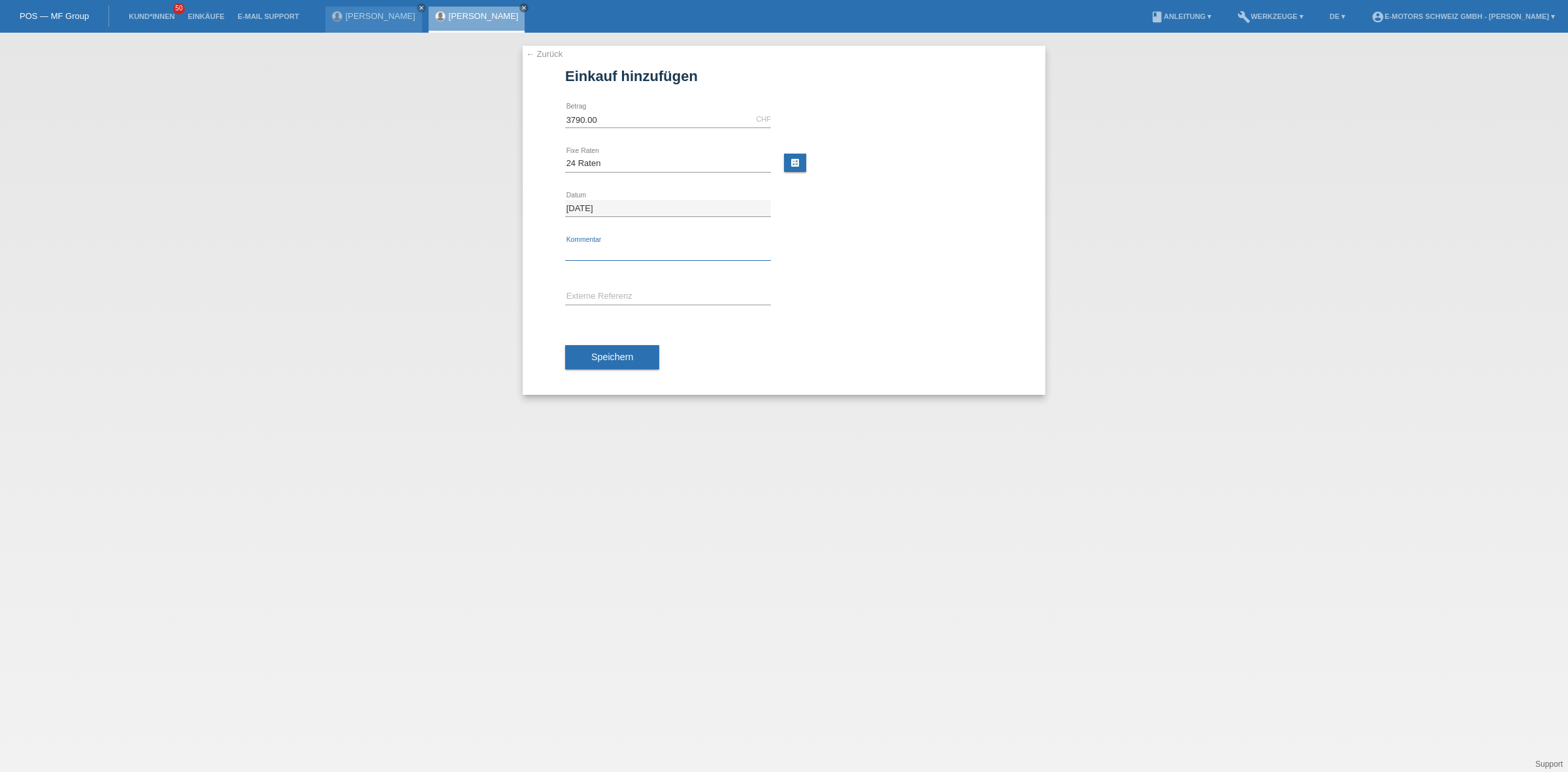
click at [619, 255] on input "text" at bounding box center [667, 252] width 206 height 16
type input "KENAN"
click at [617, 364] on button "Speichern" at bounding box center [611, 358] width 94 height 25
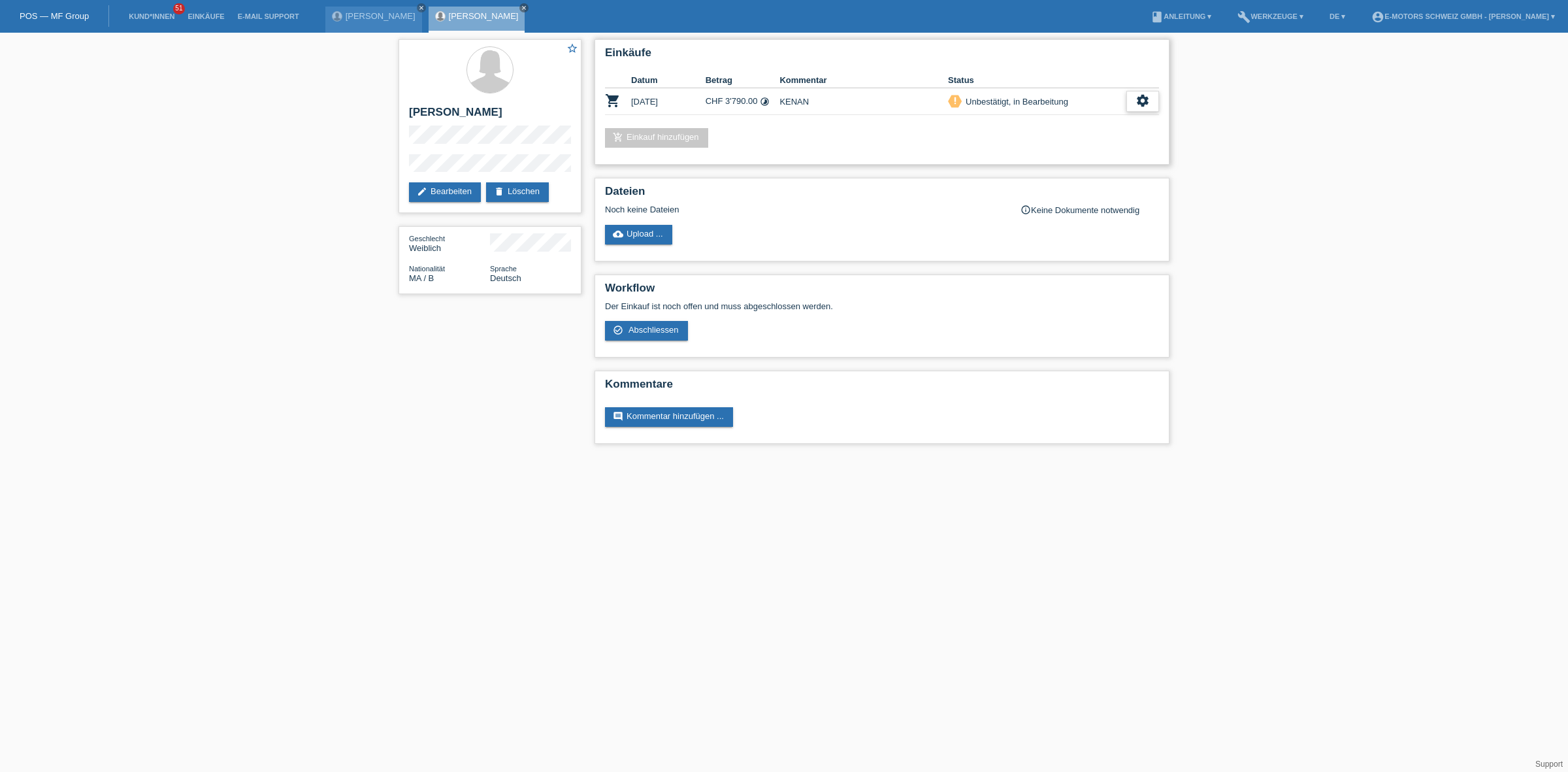
click at [1150, 108] on div "settings" at bounding box center [1142, 101] width 32 height 21
click at [1022, 176] on span "Kundin ist vom Kauf zurückgetreten..." at bounding box center [1103, 179] width 189 height 16
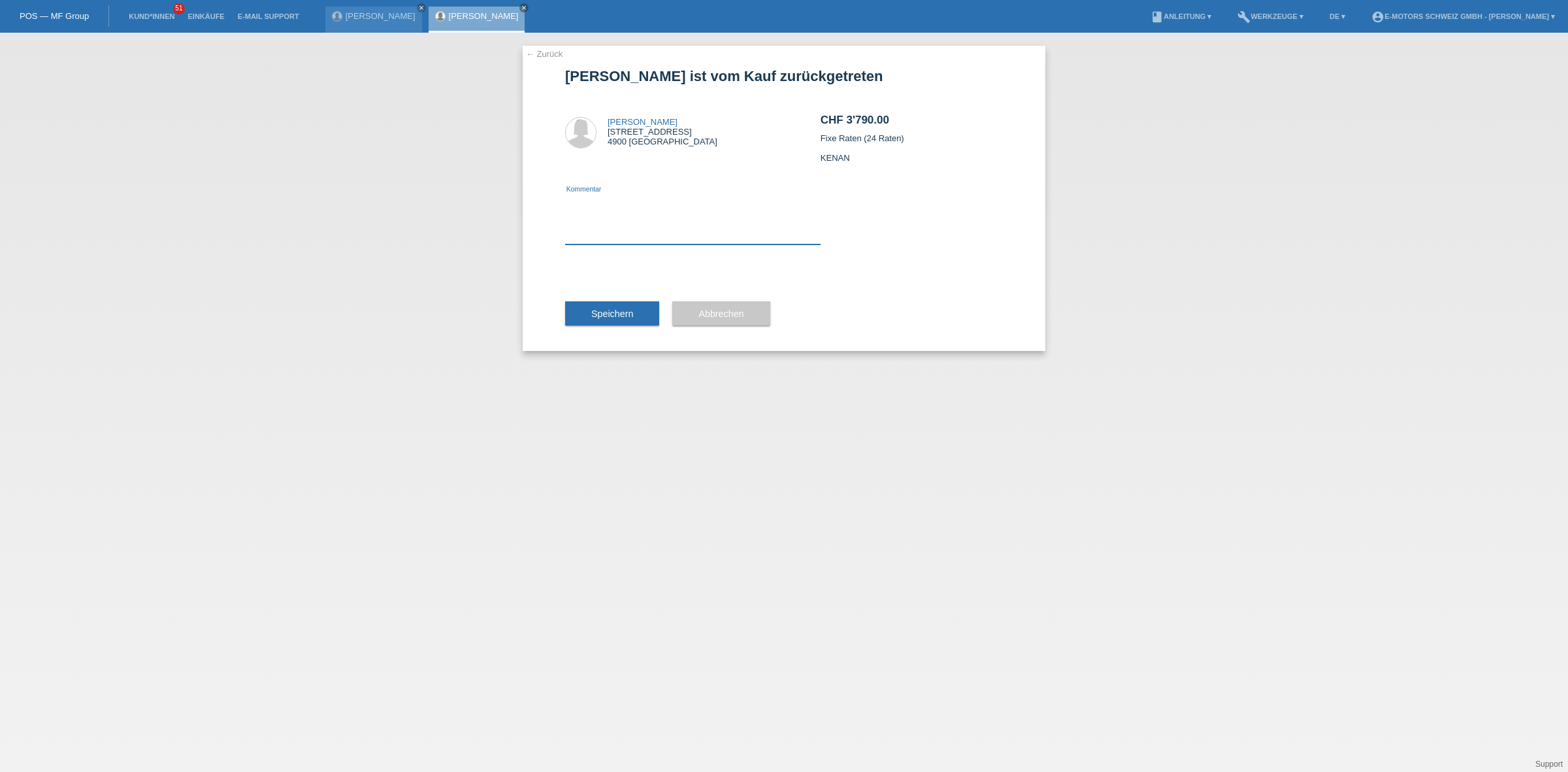
click at [631, 232] on textarea at bounding box center [692, 219] width 255 height 50
type textarea "NEU"
click at [650, 319] on button "Speichern" at bounding box center [611, 314] width 94 height 25
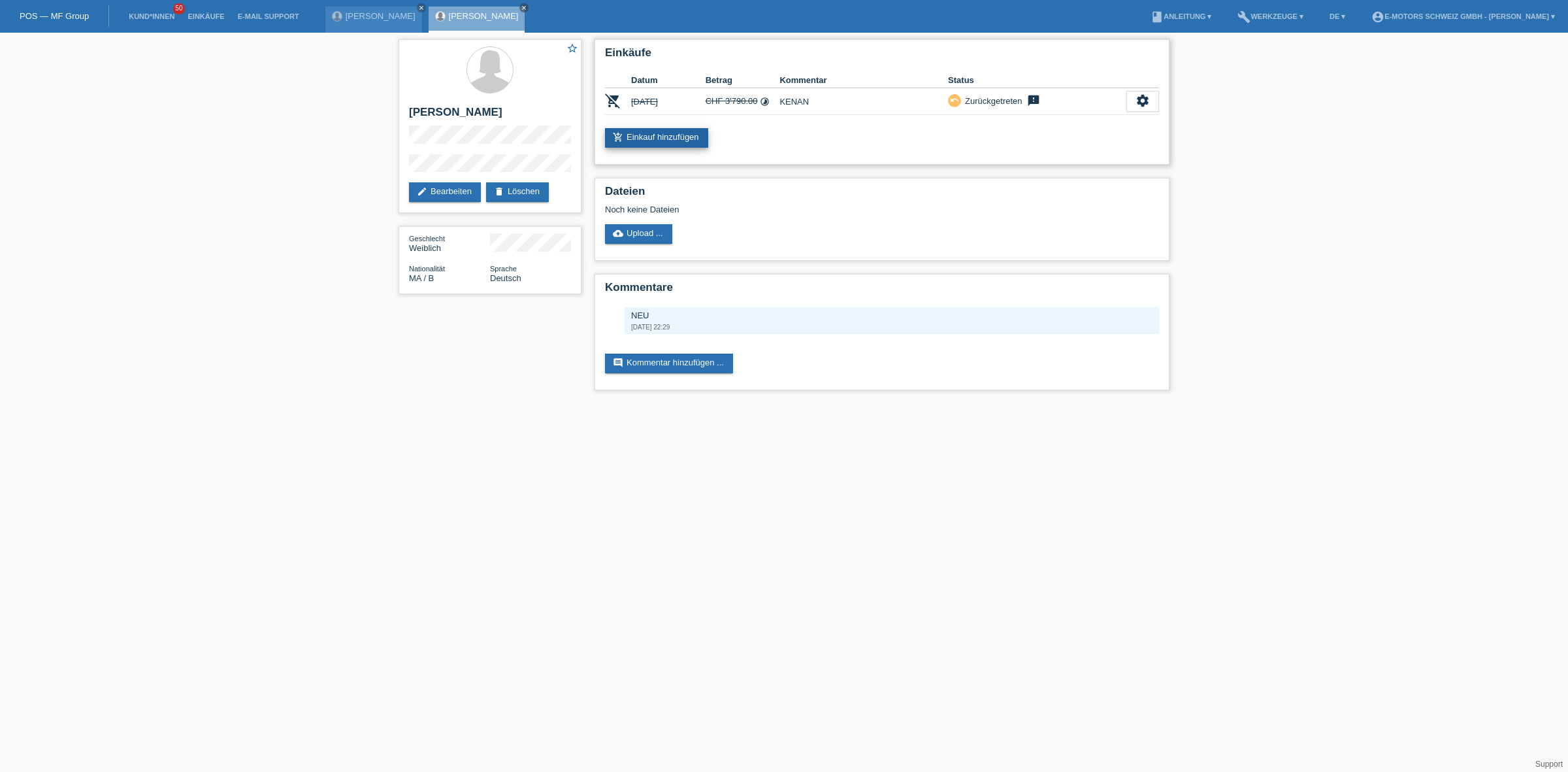
click at [692, 131] on link "add_shopping_cart Einkauf hinzufügen" at bounding box center [656, 138] width 103 height 20
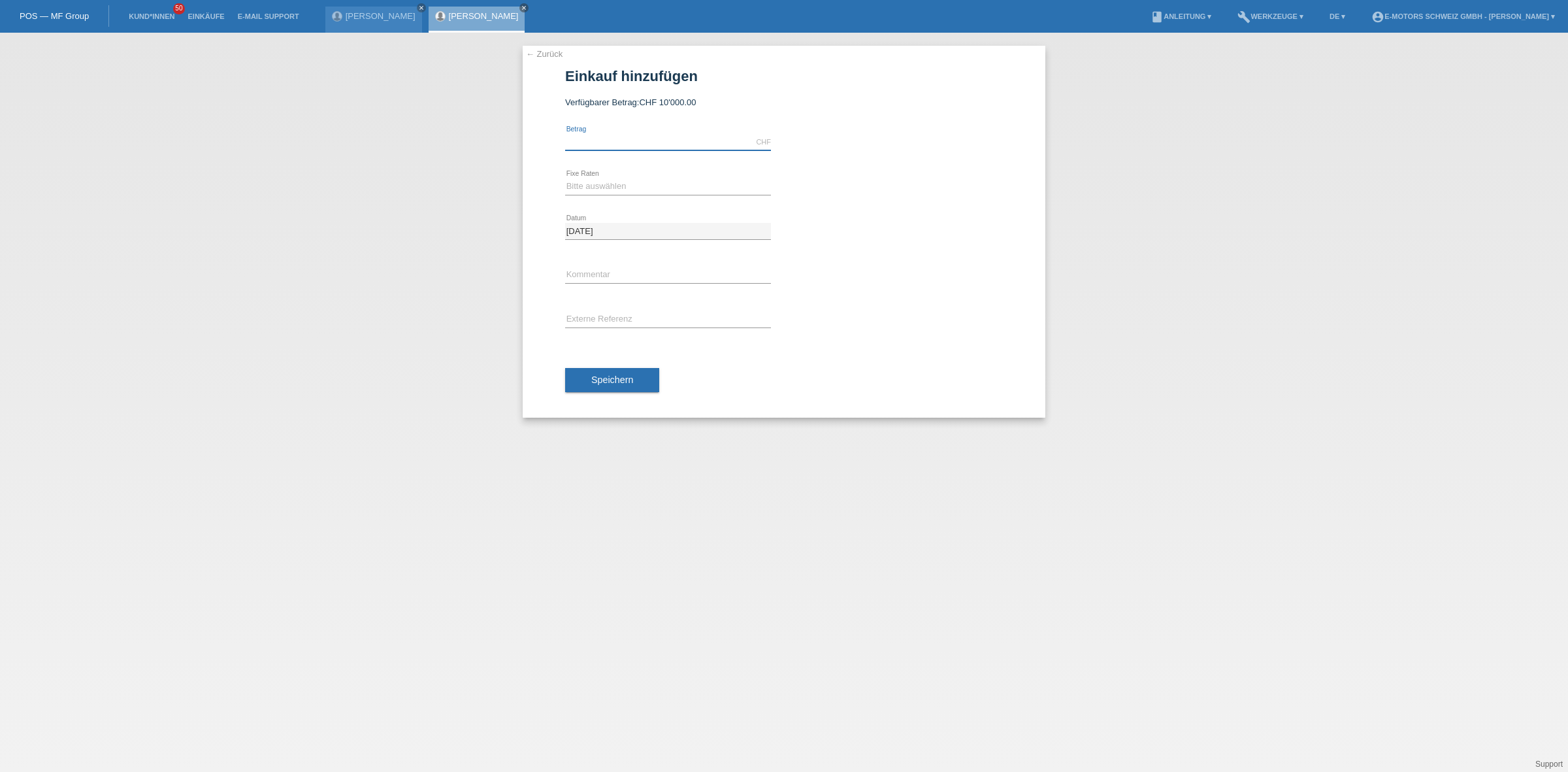
click at [622, 136] on input "text" at bounding box center [667, 141] width 206 height 16
type input "3790.00"
click at [596, 184] on select "Bitte auswählen 12 Raten 24 Raten 36 Raten 48 Raten" at bounding box center [667, 186] width 206 height 16
select select "214"
click at [565, 178] on select "Bitte auswählen 12 Raten 24 Raten 36 Raten 48 Raten" at bounding box center [667, 186] width 206 height 16
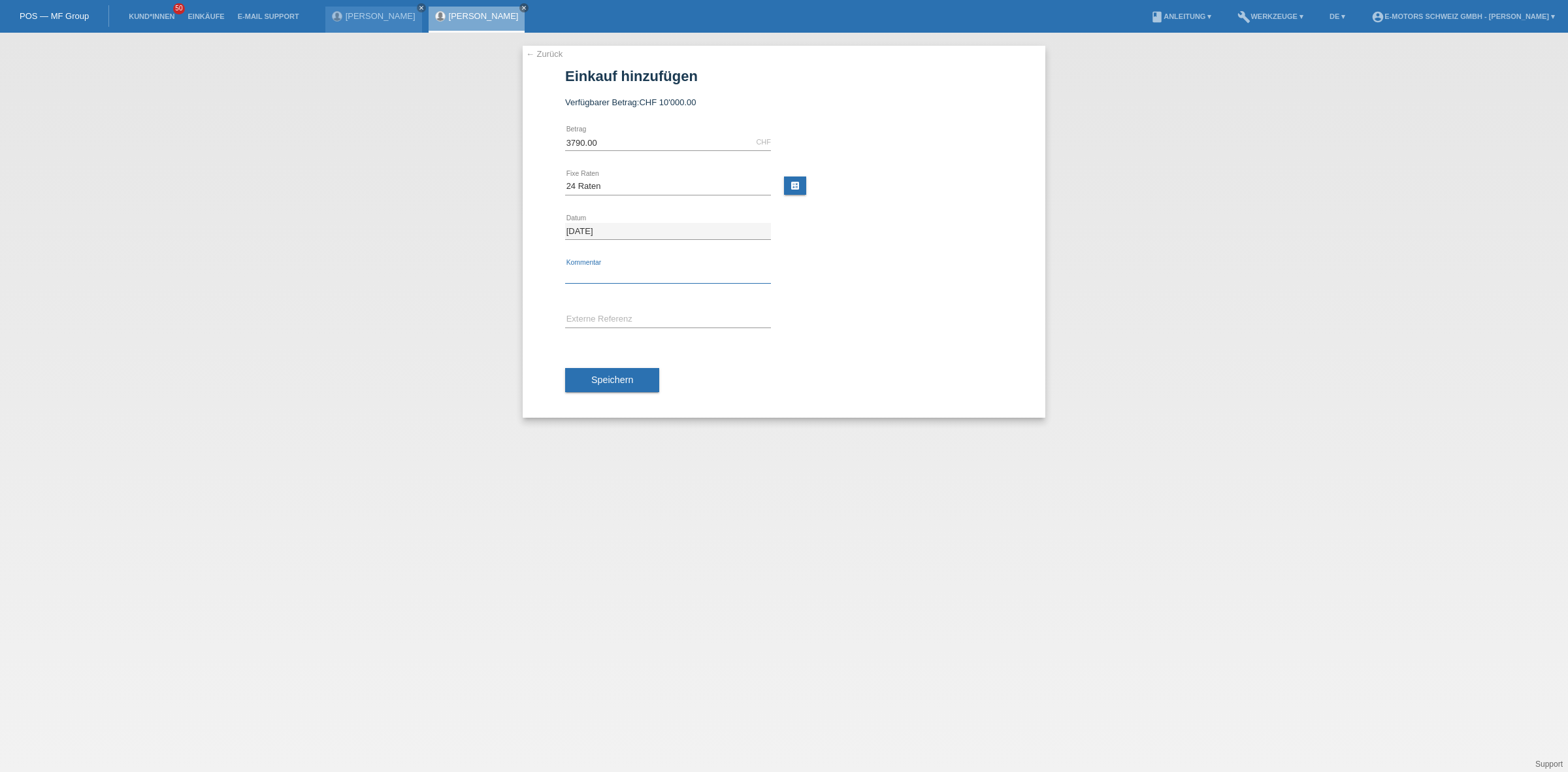
click at [590, 276] on input "text" at bounding box center [667, 275] width 206 height 16
type input "KENAN"
click at [601, 371] on button "Speichern" at bounding box center [611, 380] width 94 height 25
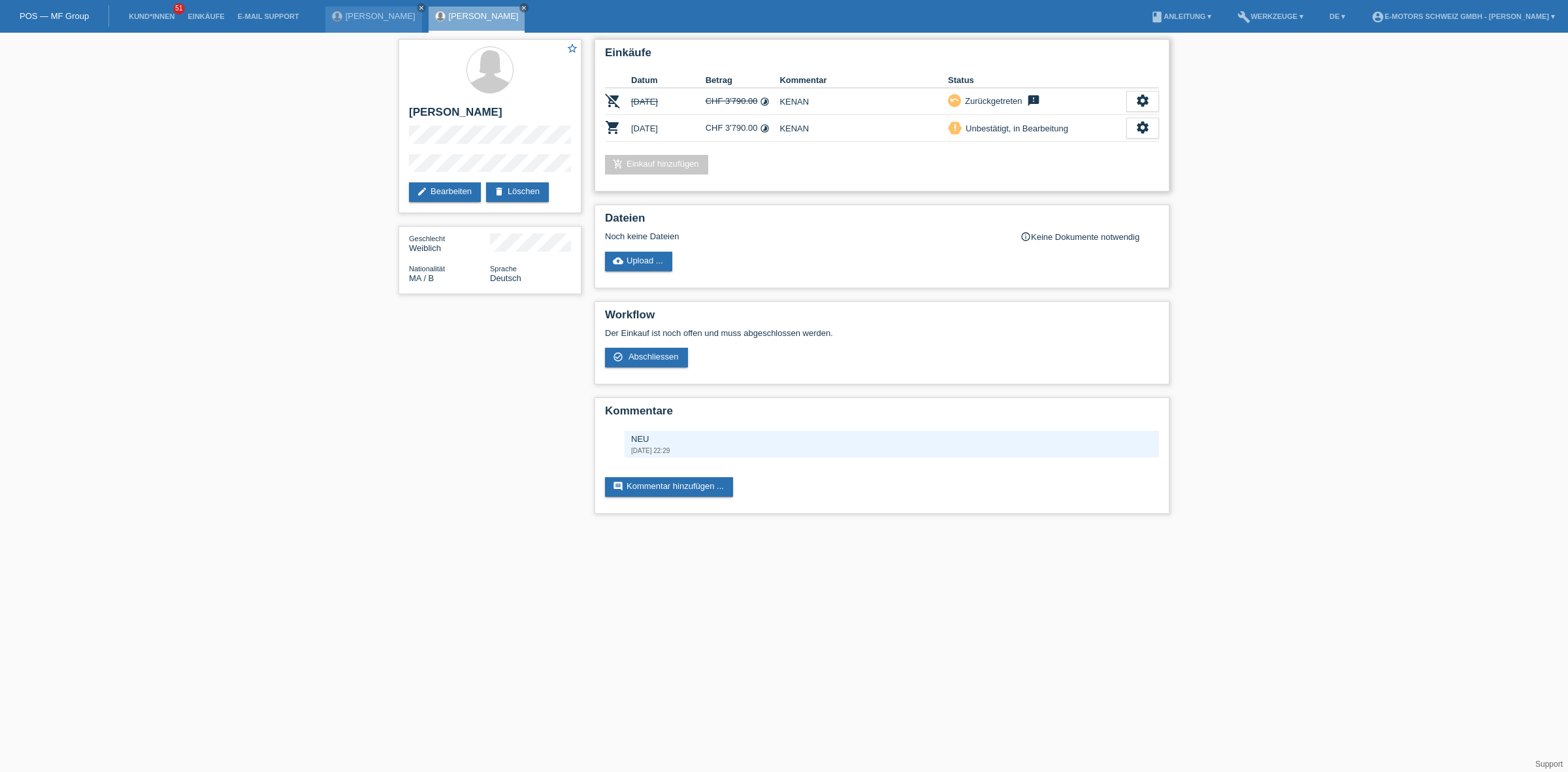
click at [604, 125] on div "Einkäufe Datum Betrag Kommentar Status remove_shopping_cart 19.09.2025 CHF 3'79…" at bounding box center [882, 115] width 574 height 153
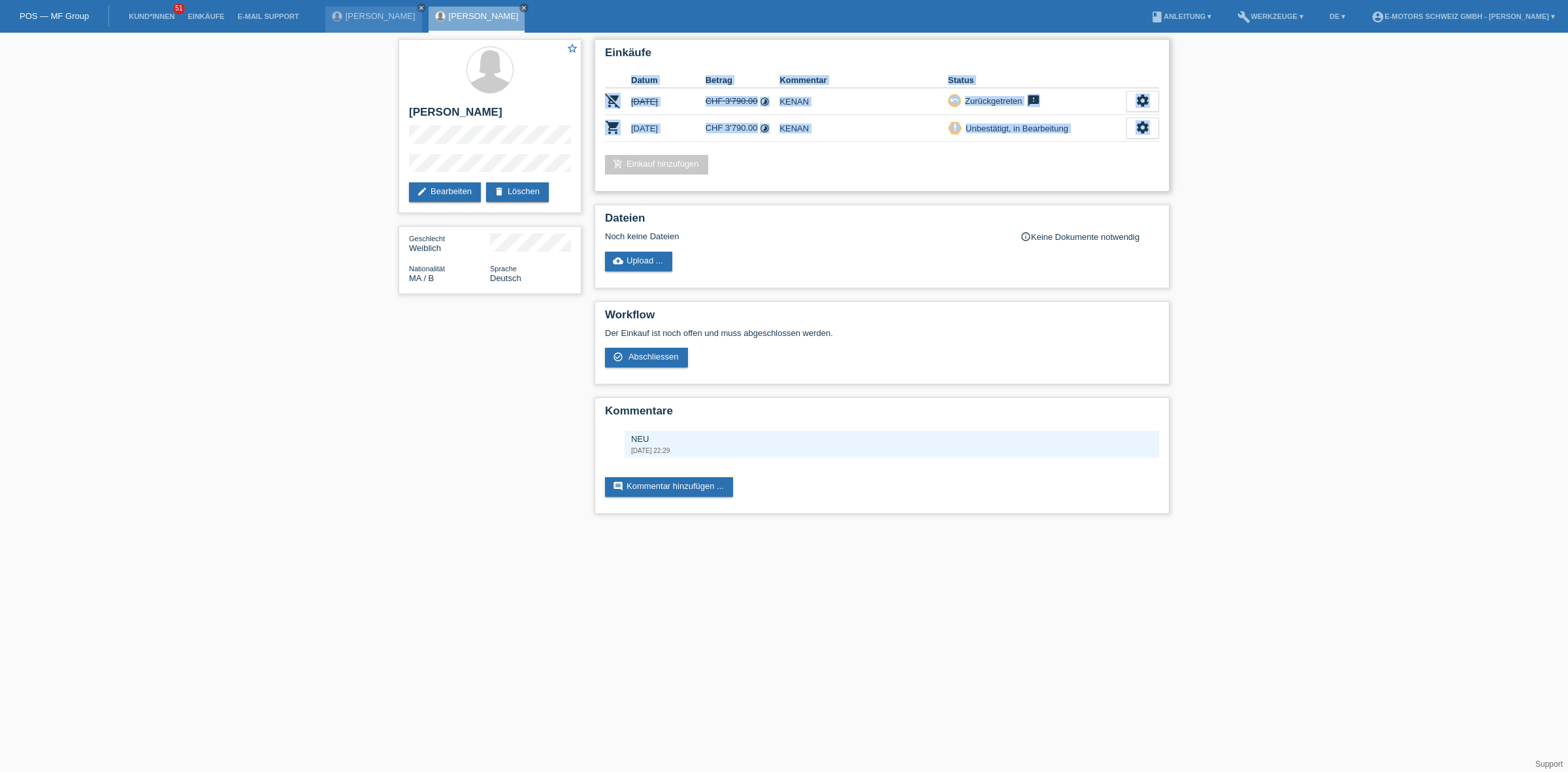
click at [604, 125] on div "Einkäufe Datum Betrag Kommentar Status remove_shopping_cart 19.09.2025 CHF 3'79…" at bounding box center [882, 115] width 574 height 153
drag, startPoint x: 1155, startPoint y: 193, endPoint x: 1248, endPoint y: 256, distance: 112.3
click at [1248, 256] on div "star_border Hasna Rafik edit Bearbeiten delete Löschen Geschlecht Weiblich Nati…" at bounding box center [784, 279] width 1568 height 494
click at [1277, 230] on div "star_border Hasna Rafik edit Bearbeiten delete Löschen Geschlecht Weiblich Nati…" at bounding box center [784, 279] width 1568 height 494
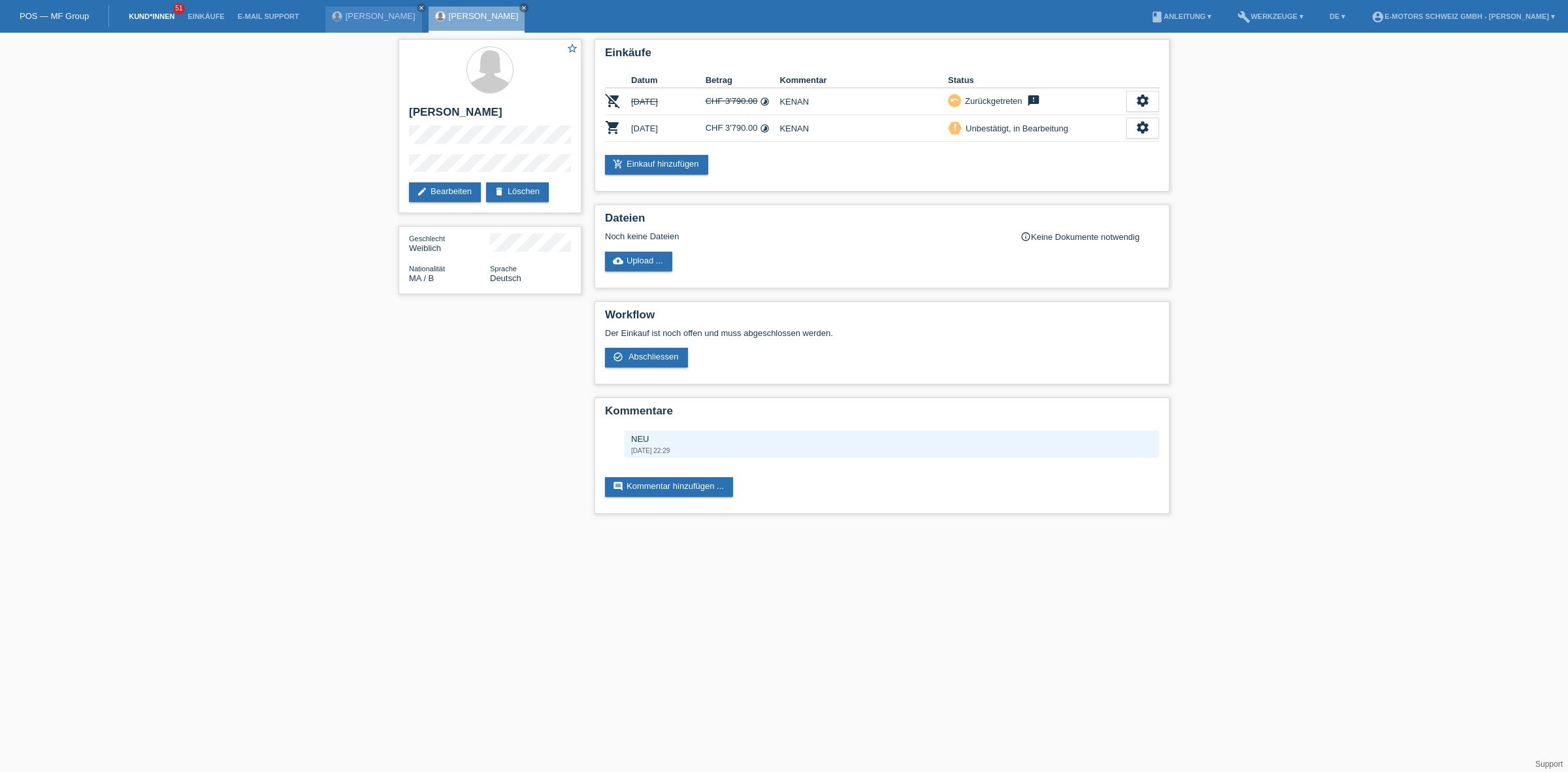
click at [160, 18] on link "Kund*innen" at bounding box center [152, 16] width 59 height 8
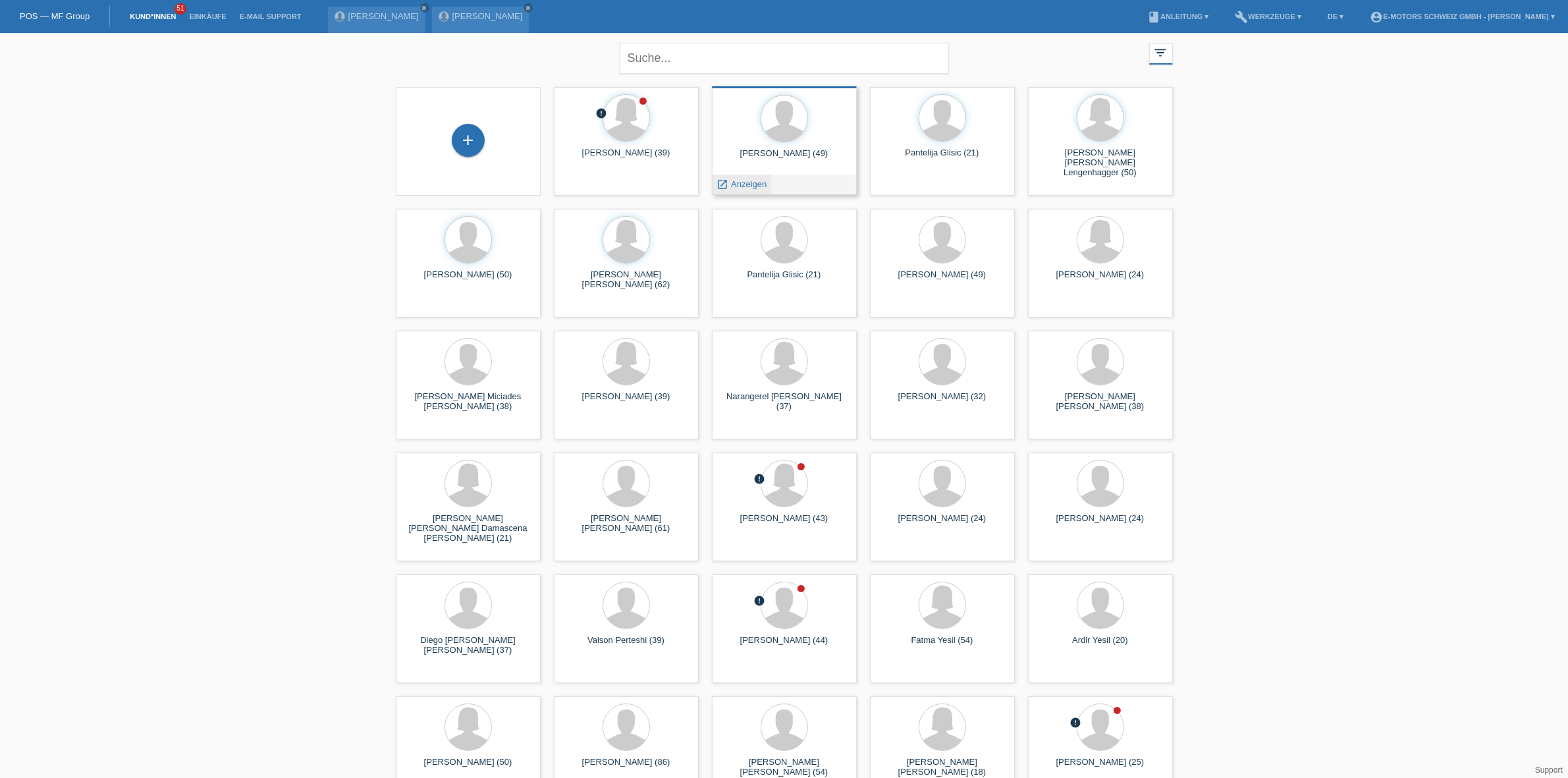
click at [742, 178] on div "launch Anzeigen" at bounding box center [742, 184] width 59 height 20
click at [728, 187] on icon "launch" at bounding box center [722, 184] width 11 height 11
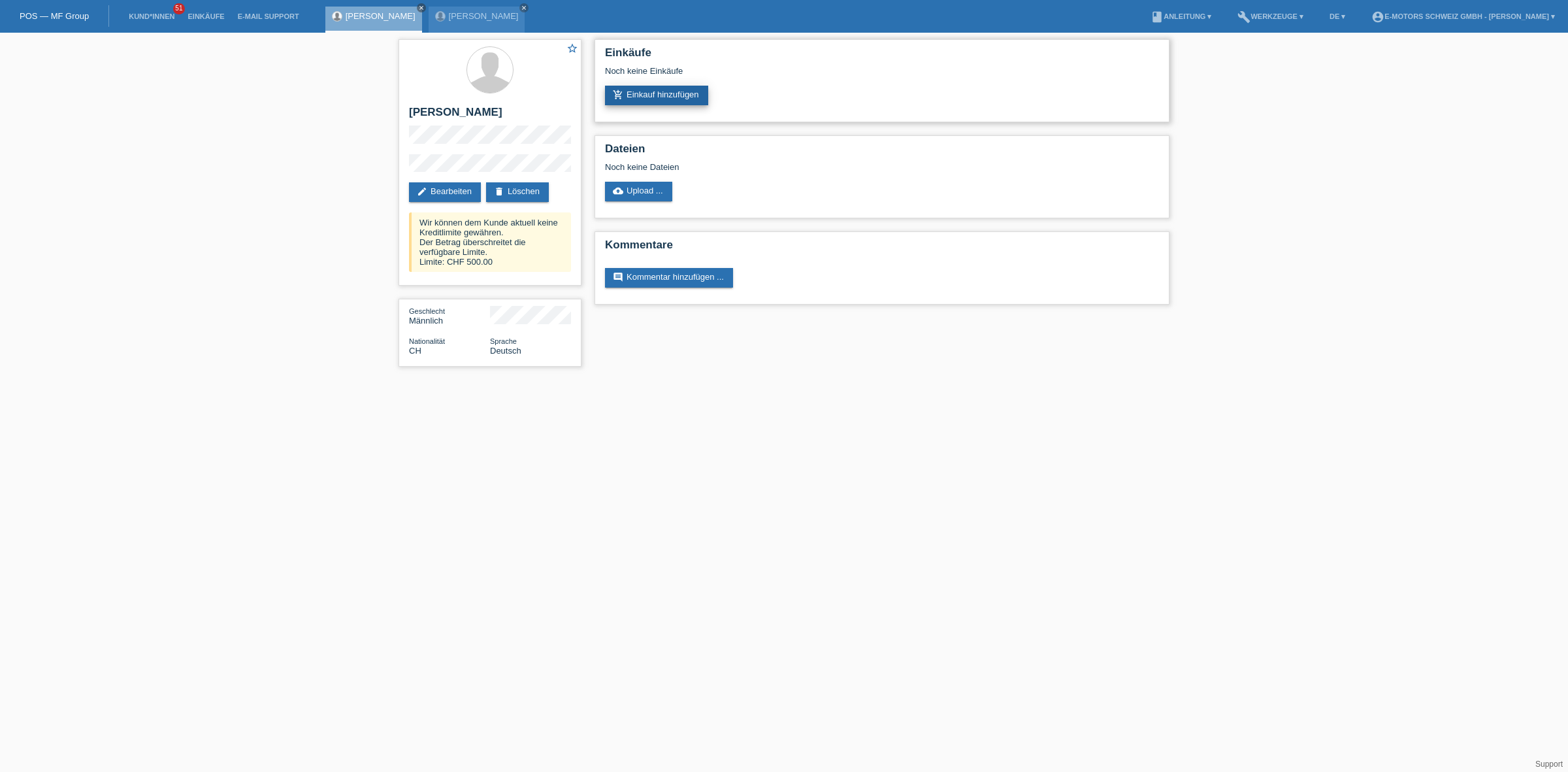
click at [646, 97] on link "add_shopping_cart Einkauf hinzufügen" at bounding box center [656, 95] width 103 height 20
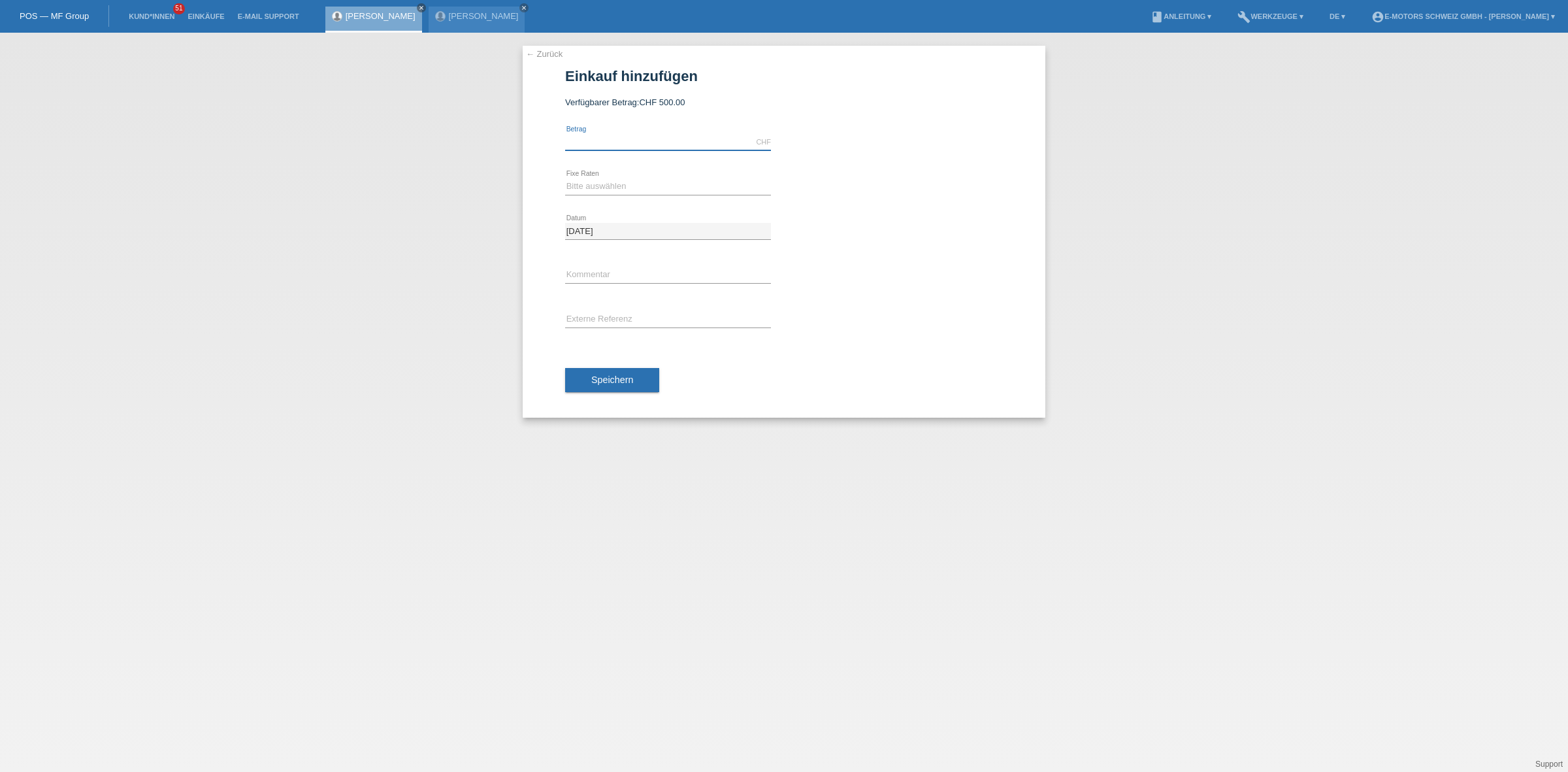
click at [677, 146] on input "text" at bounding box center [667, 141] width 206 height 16
type input "500.00"
click at [563, 188] on div "← Zurück Einkauf hinzufügen Verfügbarer Betrag: CHF 500.00 500.00 error" at bounding box center [783, 231] width 522 height 372
click at [588, 183] on select "Bitte auswählen 12 Raten 24 Raten 36 Raten 48 Raten" at bounding box center [667, 186] width 206 height 16
select select "214"
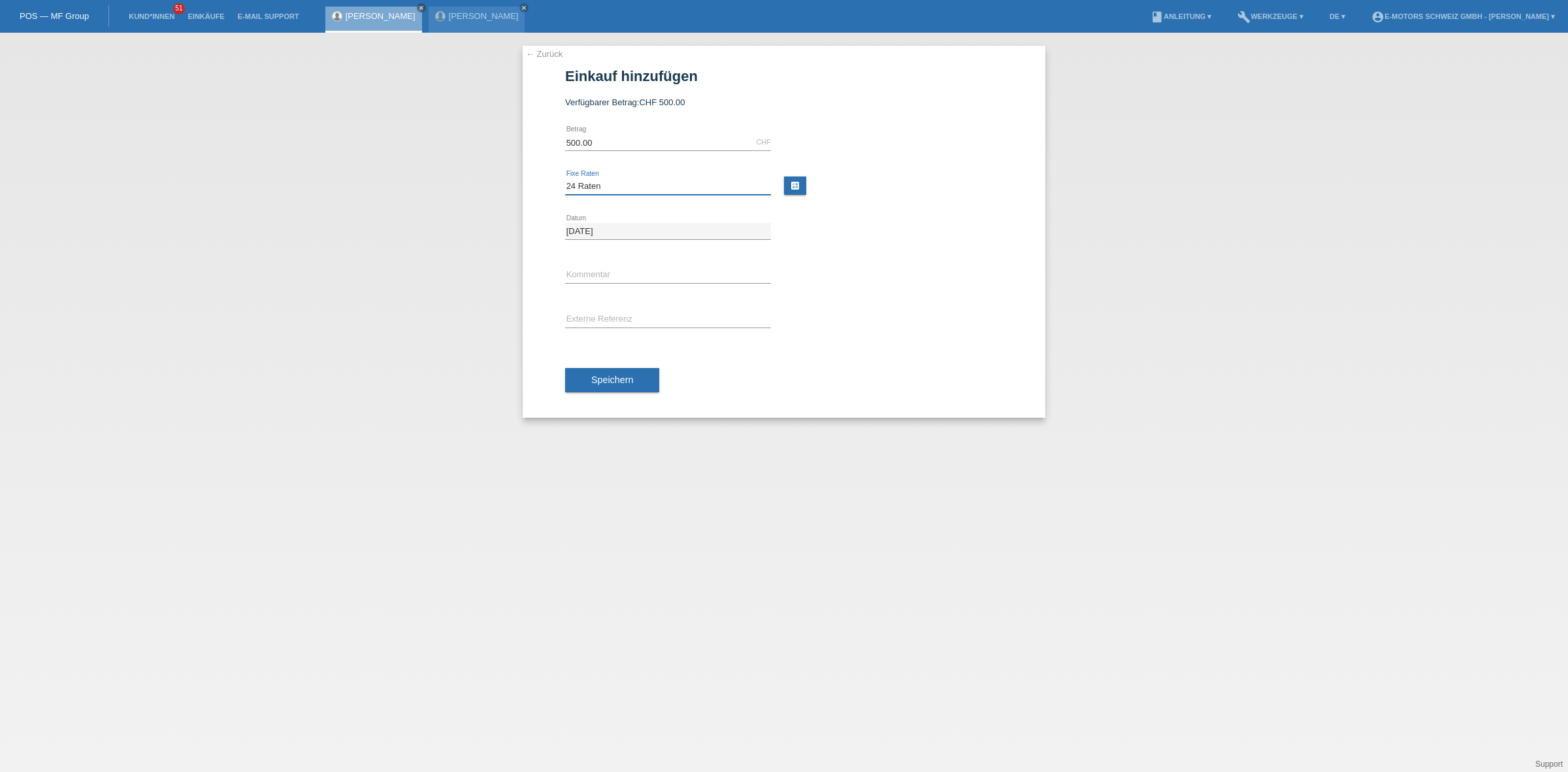
click at [565, 178] on select "Bitte auswählen 12 Raten 24 Raten 36 Raten 48 Raten" at bounding box center [667, 186] width 206 height 16
click at [579, 267] on input "text" at bounding box center [667, 275] width 206 height 16
type input "KENAN"
click at [589, 379] on button "Speichern" at bounding box center [611, 380] width 94 height 25
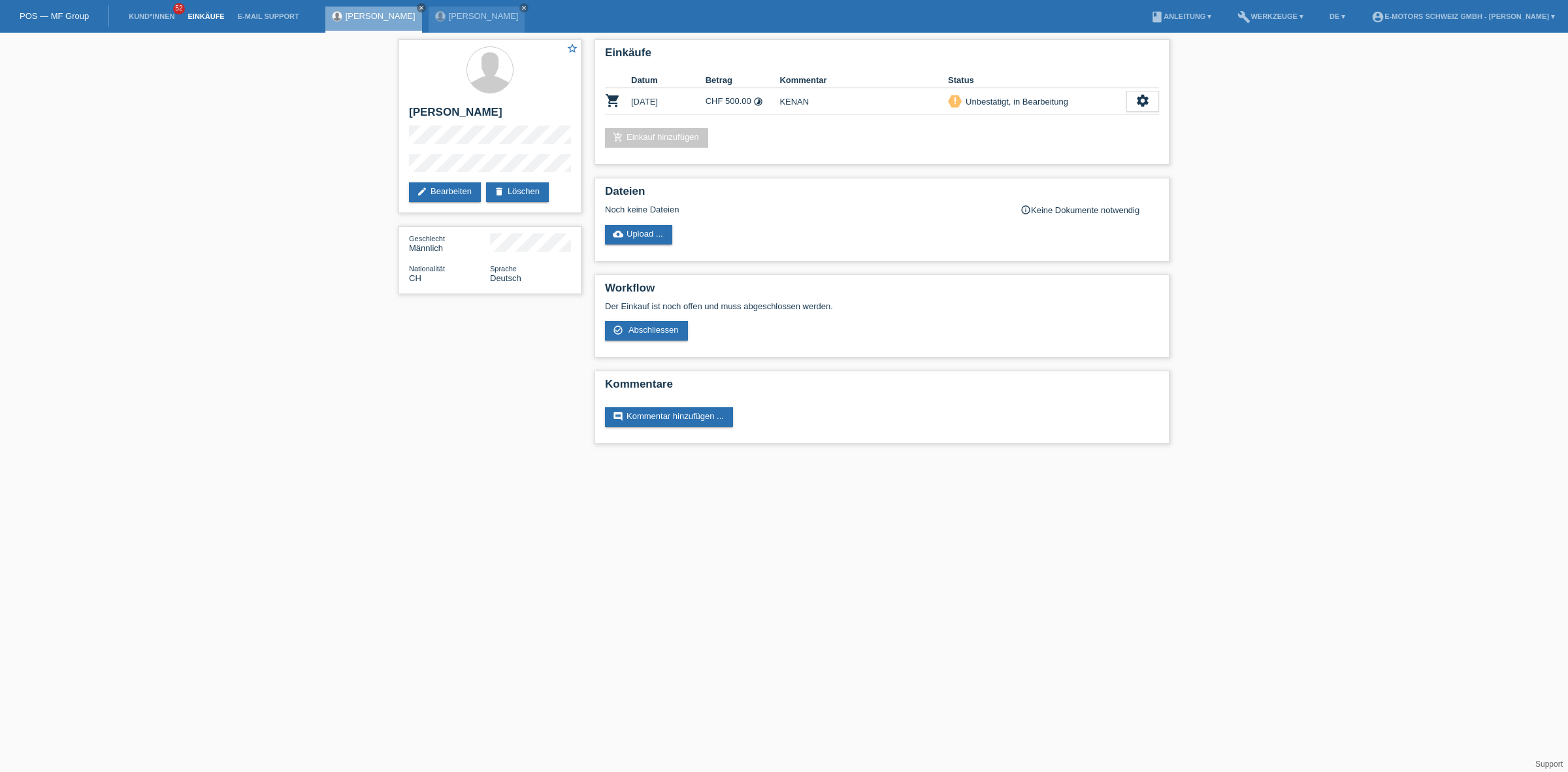
click at [191, 18] on link "Einkäufe" at bounding box center [206, 16] width 49 height 8
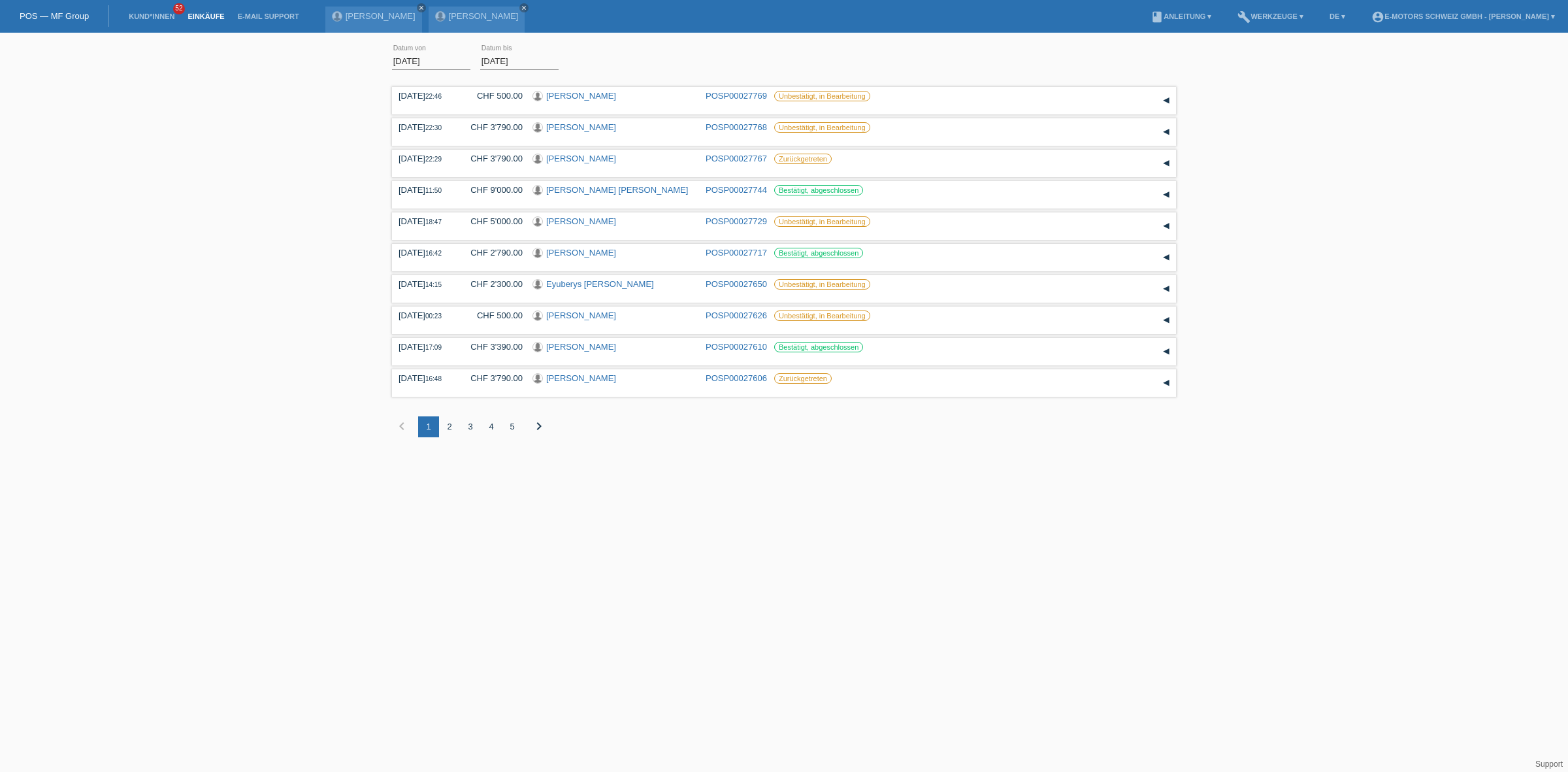
click at [144, 10] on li "Kund*innen 52" at bounding box center [152, 16] width 59 height 33
click at [141, 20] on link "Kund*innen" at bounding box center [152, 16] width 59 height 8
